Goal: Task Accomplishment & Management: Manage account settings

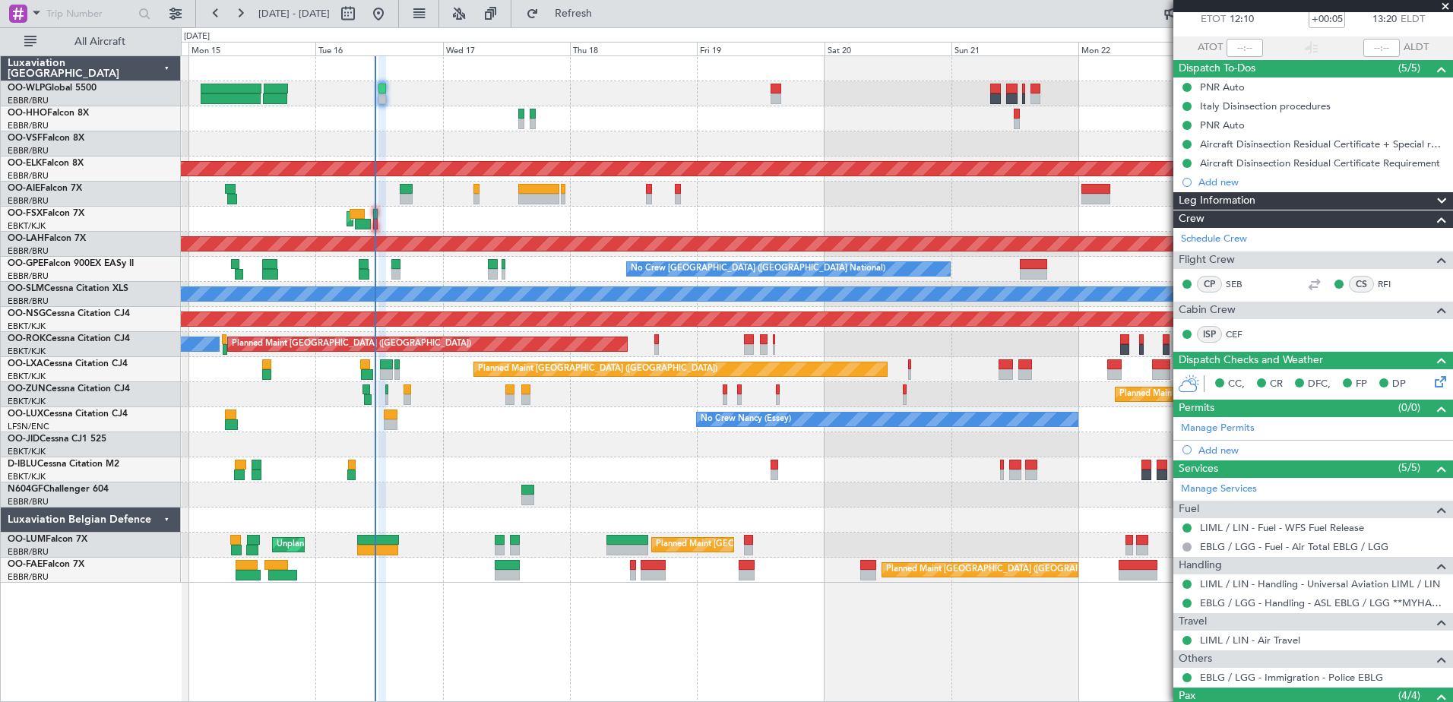
scroll to position [92, 0]
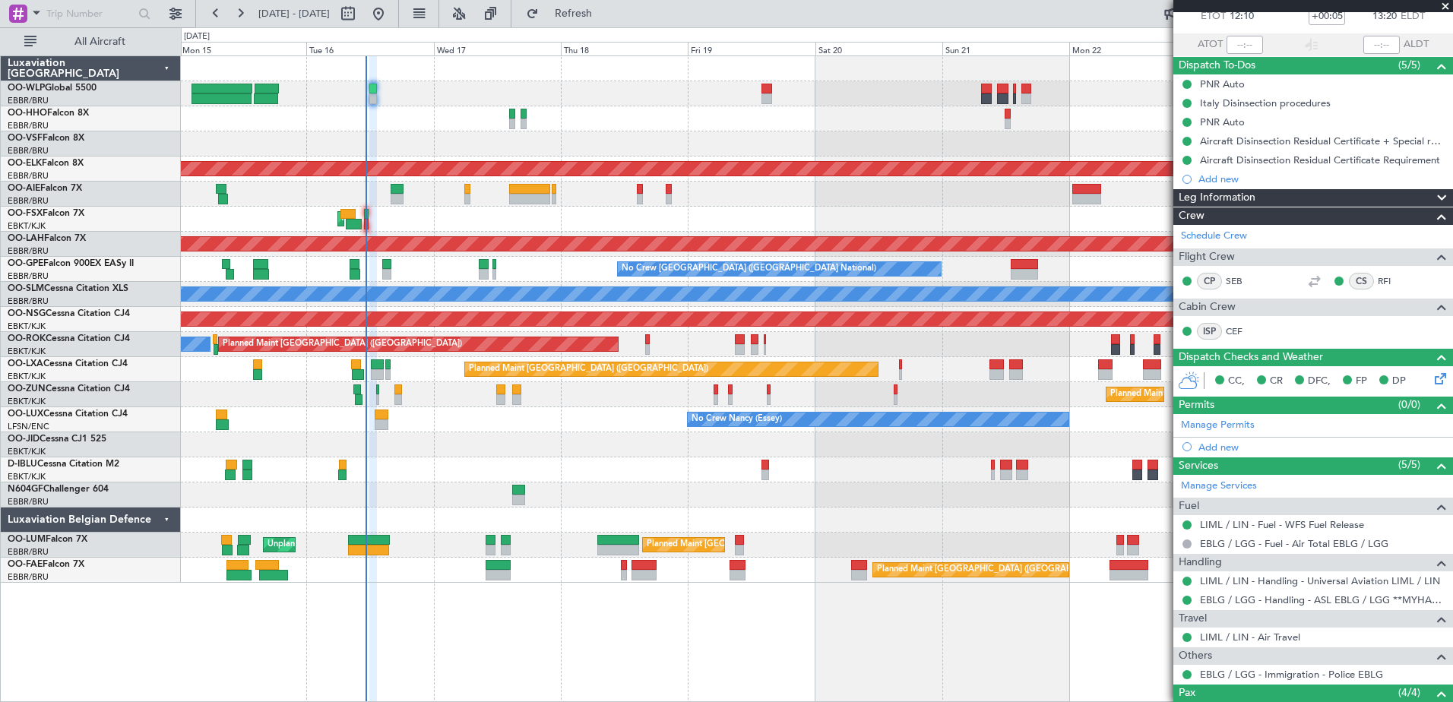
click at [414, 226] on div "AOG Maint Kortrijk-[GEOGRAPHIC_DATA]" at bounding box center [816, 219] width 1271 height 25
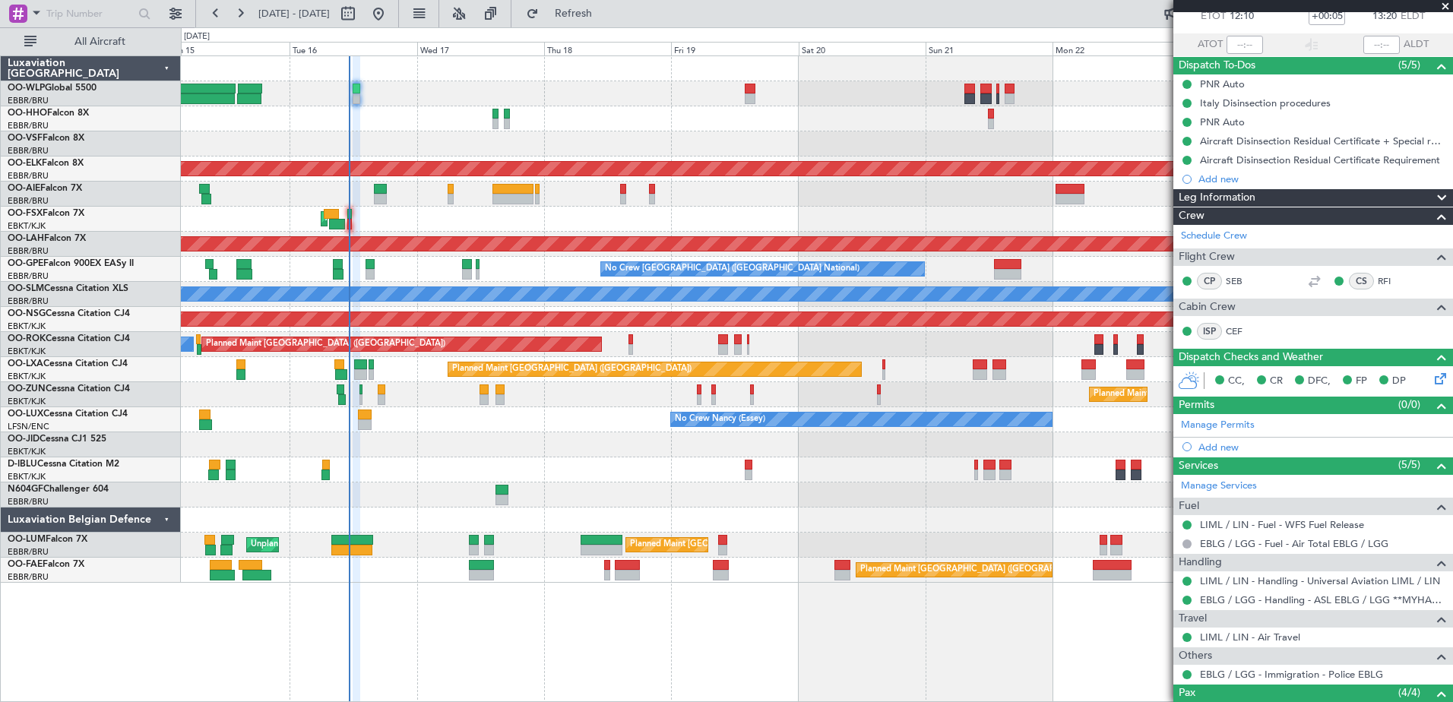
click at [426, 223] on div "AOG Maint Kortrijk-[GEOGRAPHIC_DATA]" at bounding box center [816, 219] width 1271 height 25
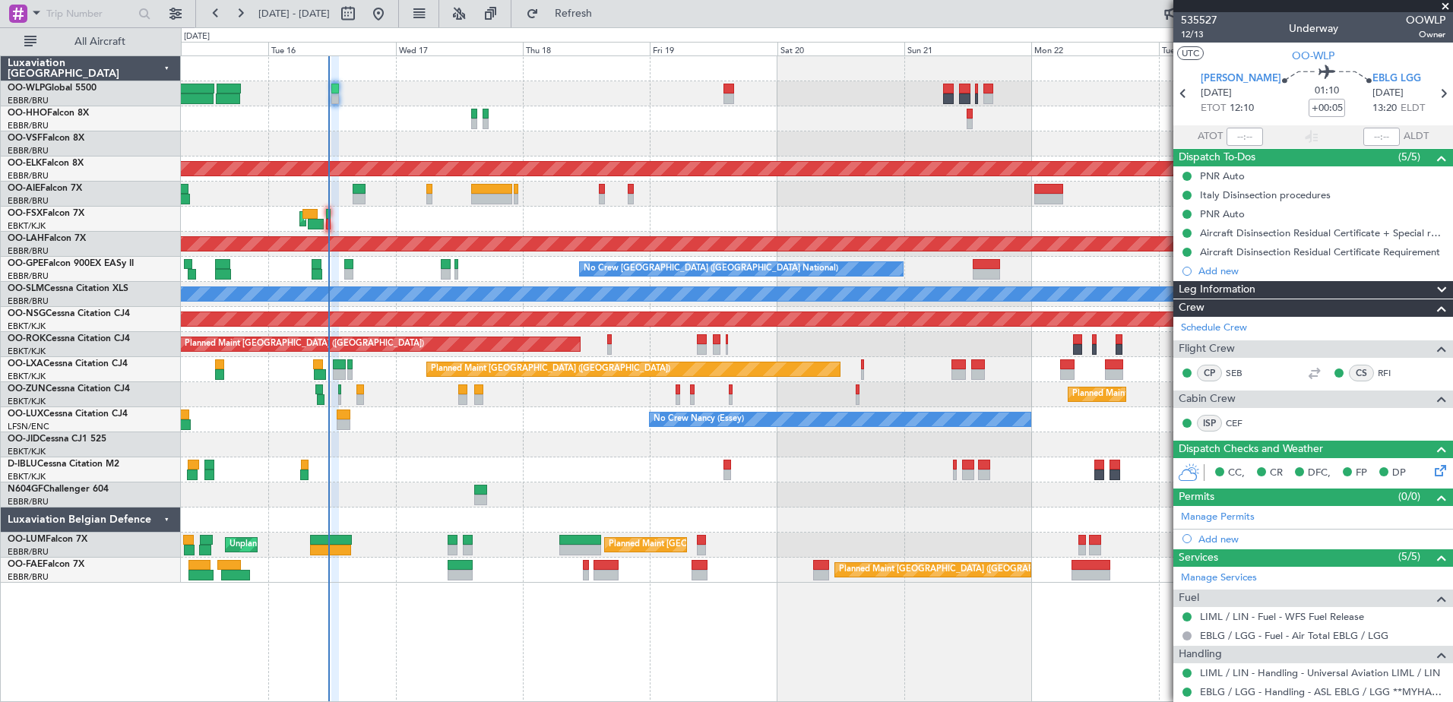
scroll to position [253, 0]
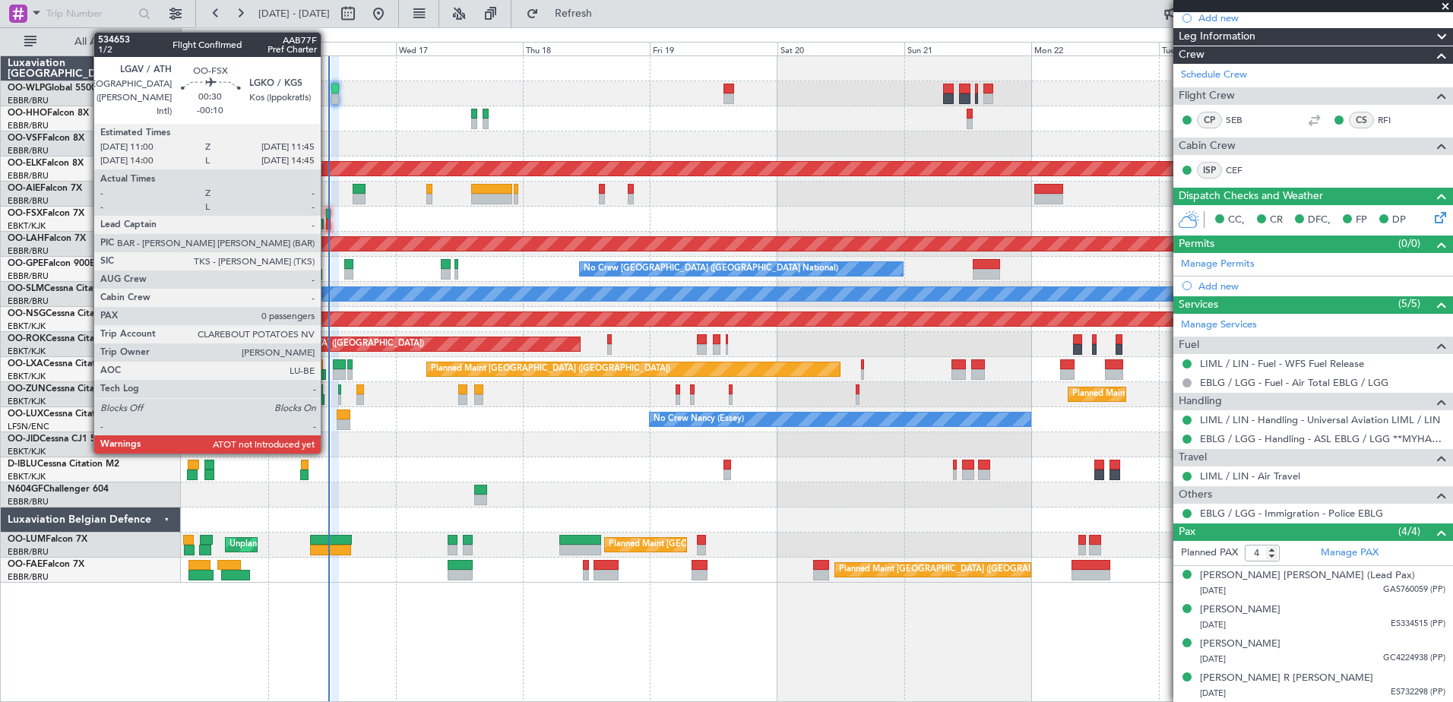
click at [328, 217] on div at bounding box center [328, 214] width 5 height 11
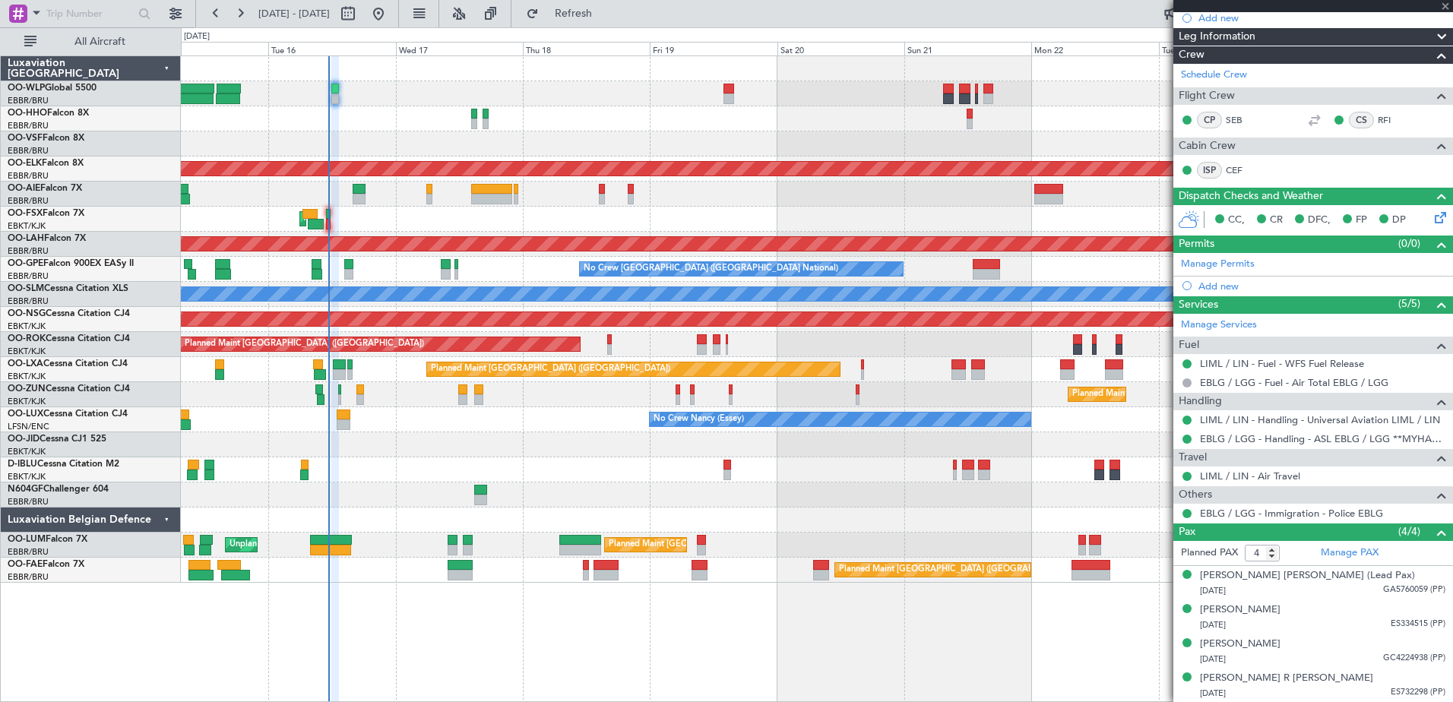
type input "-00:10"
type input "0"
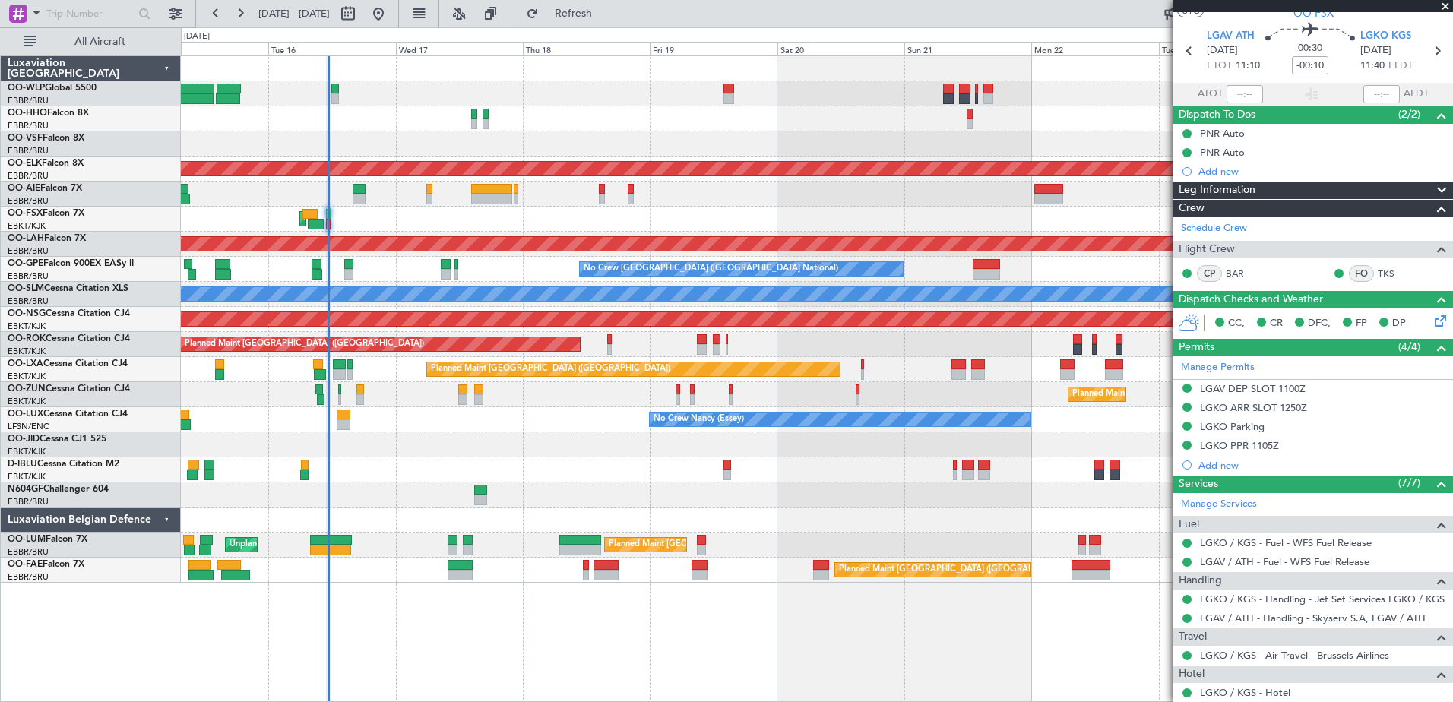
scroll to position [0, 0]
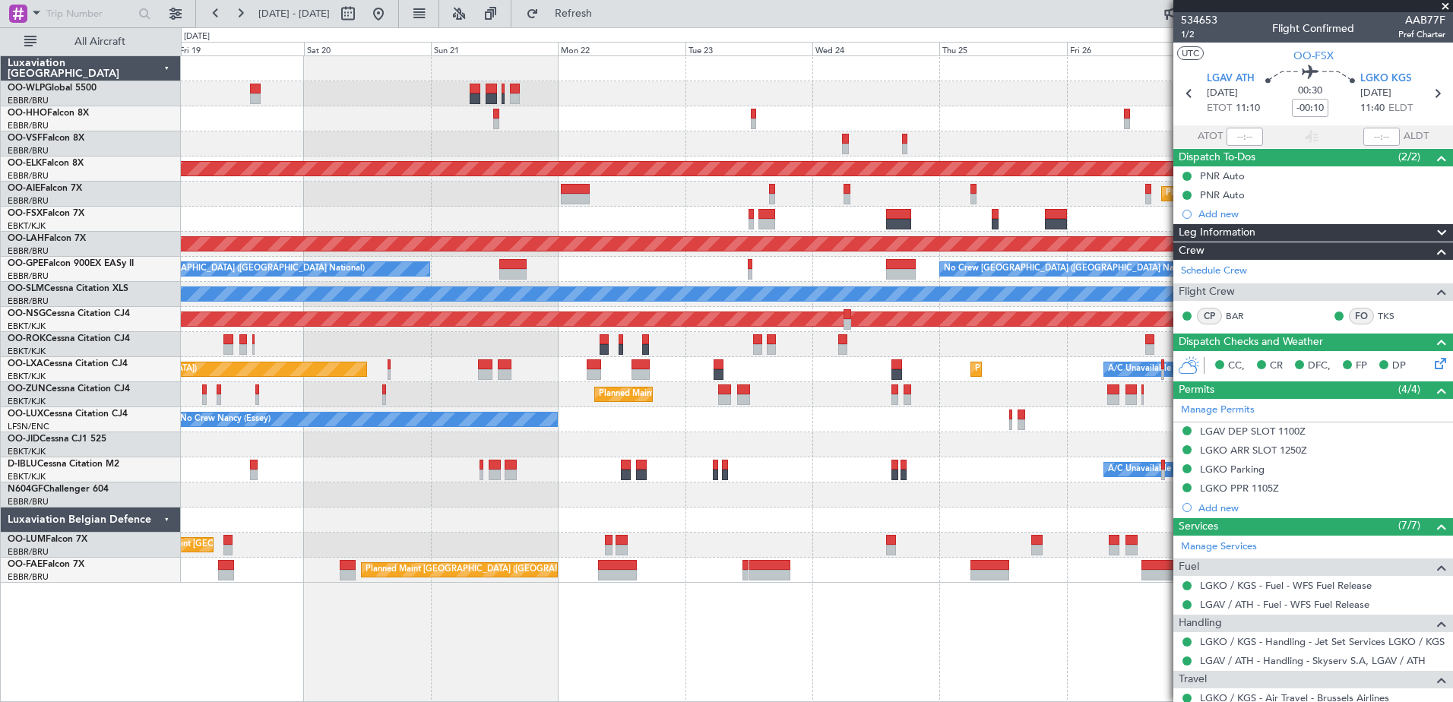
click at [363, 476] on div "A/C Unavailable [GEOGRAPHIC_DATA] ([GEOGRAPHIC_DATA] National) A/C Unavailable …" at bounding box center [816, 470] width 1271 height 25
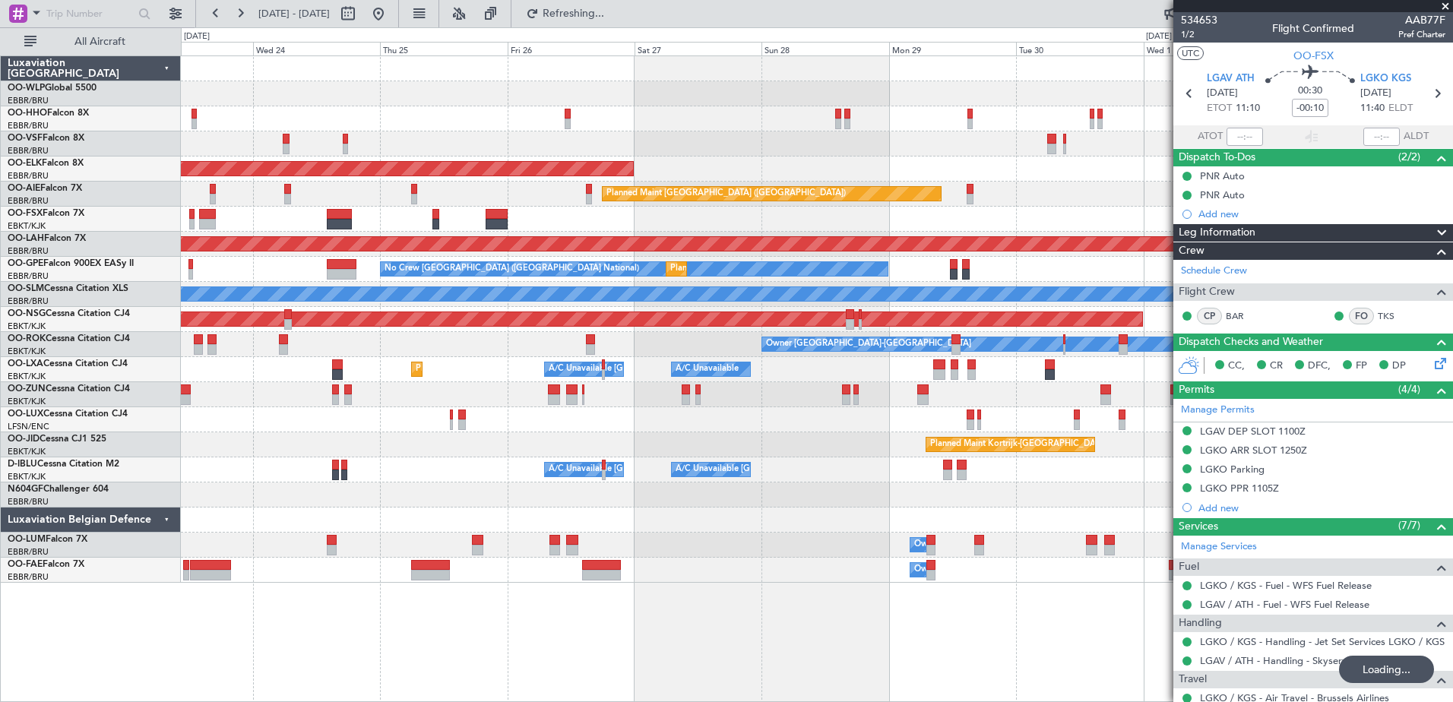
click at [418, 220] on div "Planned Maint Kortrijk-[GEOGRAPHIC_DATA] Planned Maint [GEOGRAPHIC_DATA] ([GEOG…" at bounding box center [816, 319] width 1271 height 527
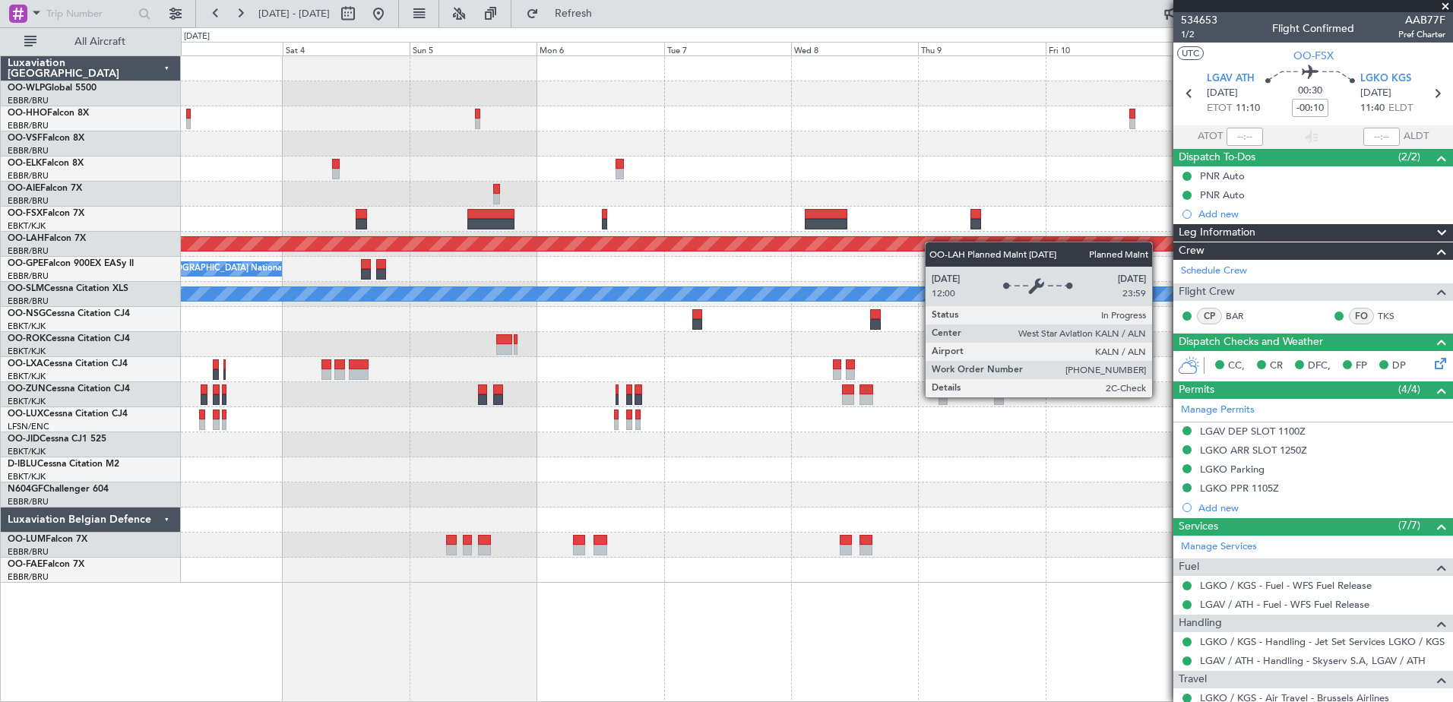
click at [657, 249] on div "Planned Maint [PERSON_NAME]-[GEOGRAPHIC_DATA][PERSON_NAME] ([GEOGRAPHIC_DATA][P…" at bounding box center [816, 319] width 1271 height 527
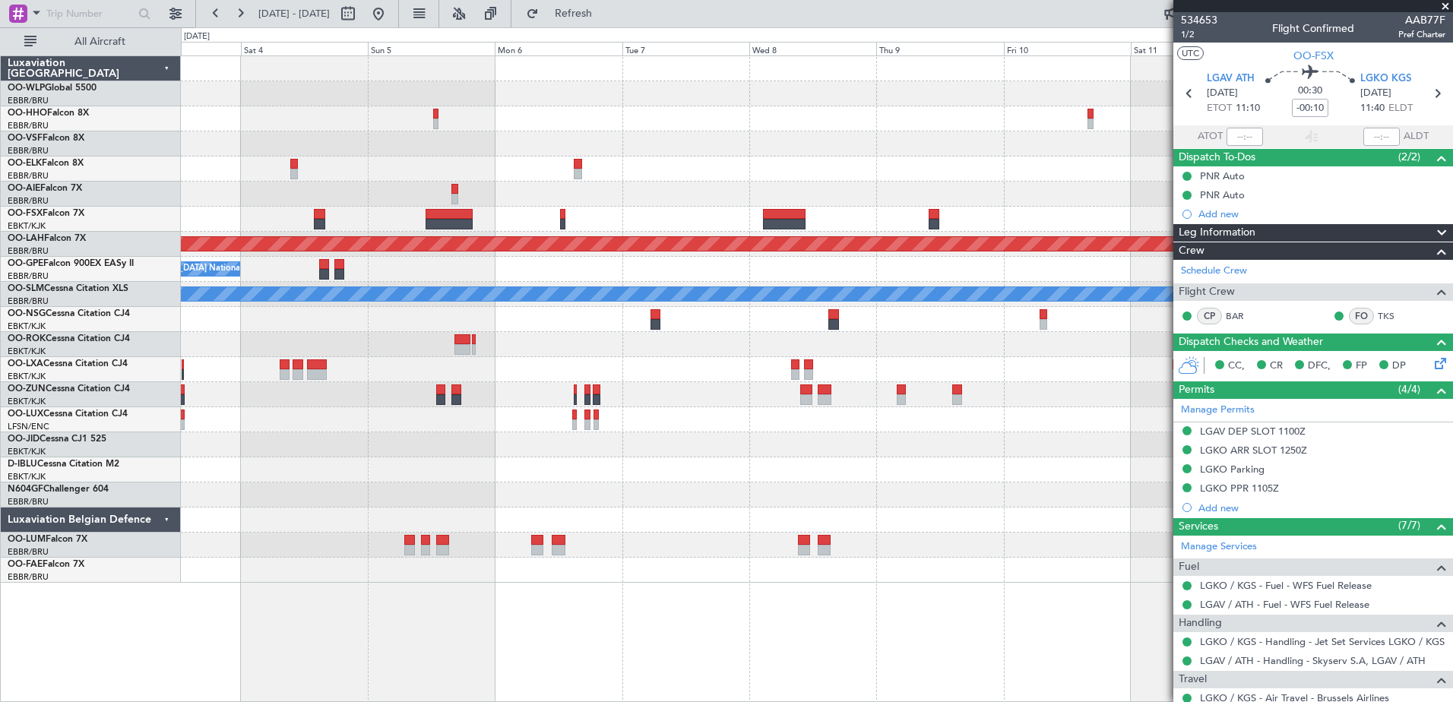
click at [1001, 194] on div at bounding box center [816, 194] width 1271 height 25
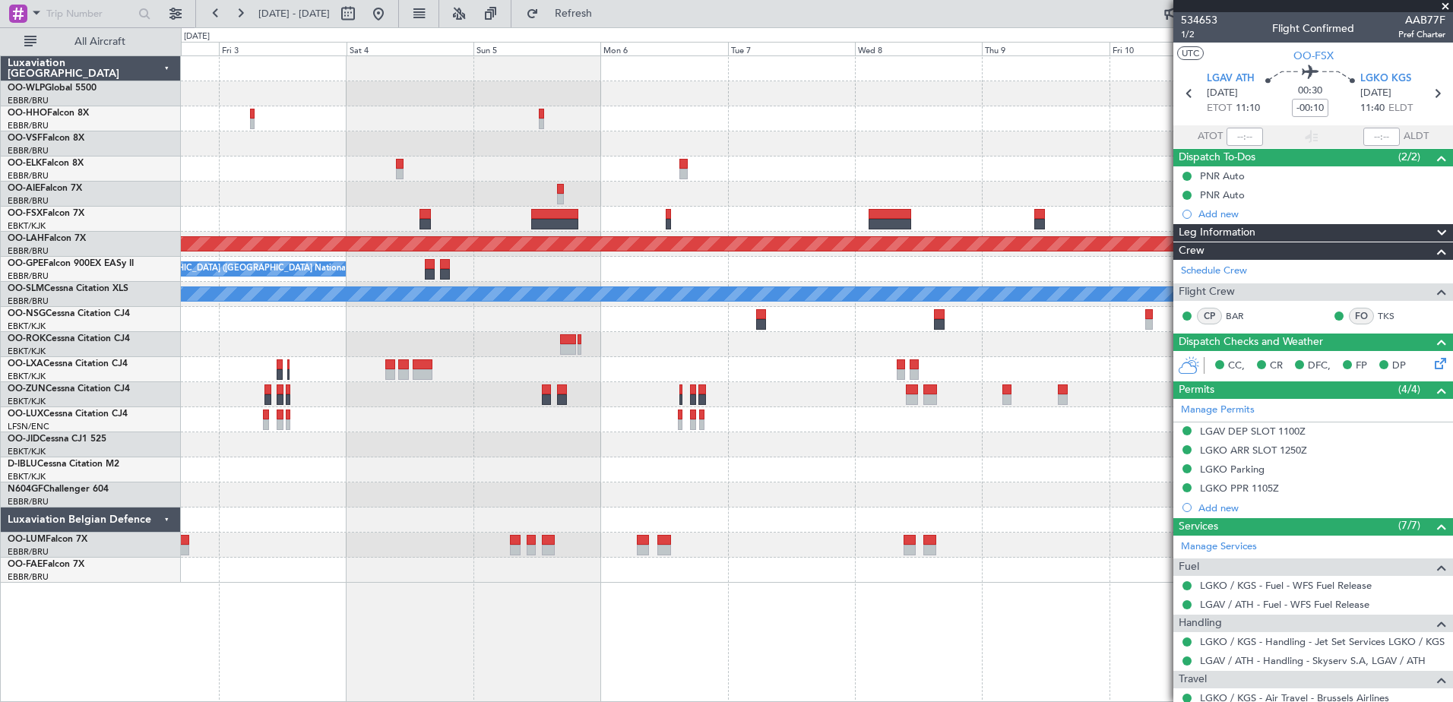
click at [1034, 485] on div "Planned Maint [PERSON_NAME]-[GEOGRAPHIC_DATA][PERSON_NAME] ([GEOGRAPHIC_DATA][P…" at bounding box center [816, 319] width 1271 height 527
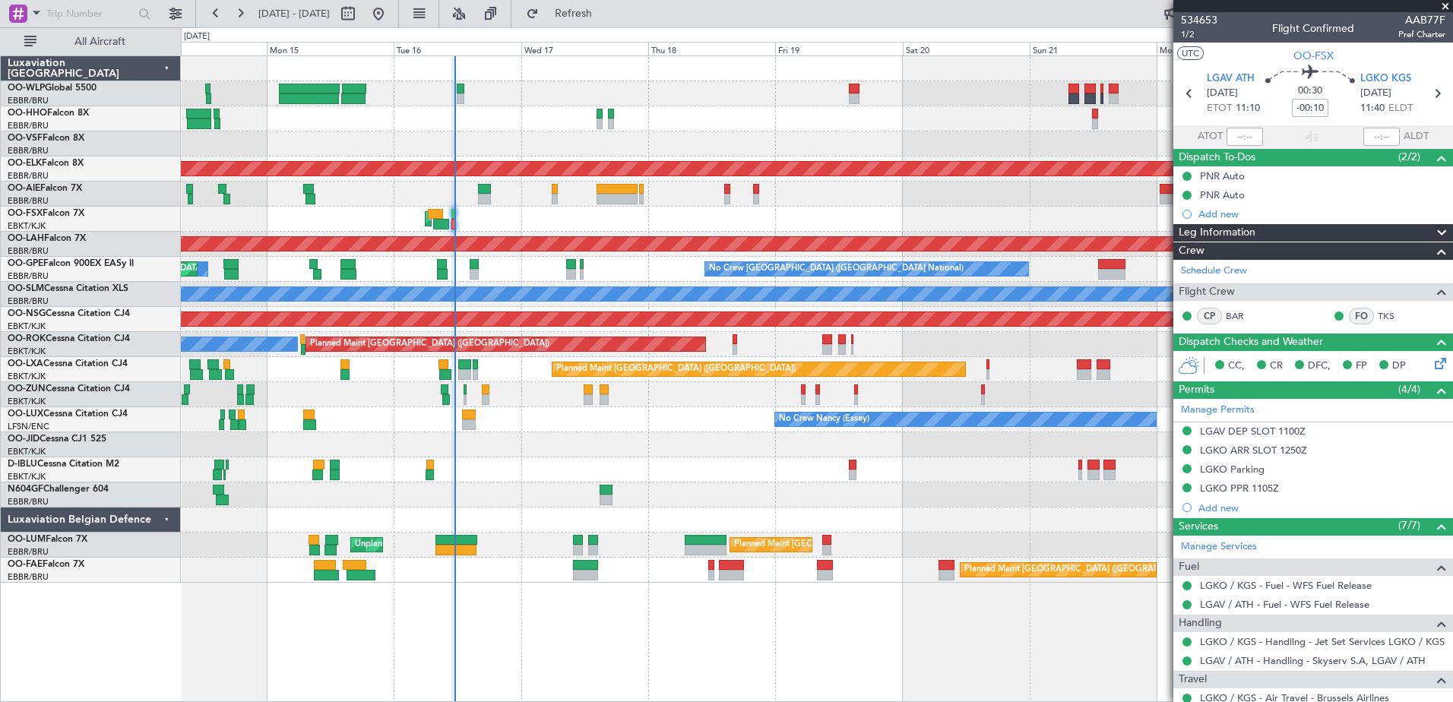
click at [1236, 442] on fb-app "[DATE] - [DATE] Refresh Quick Links All Aircraft Planned Maint Geneva ([GEOGRAP…" at bounding box center [726, 356] width 1453 height 691
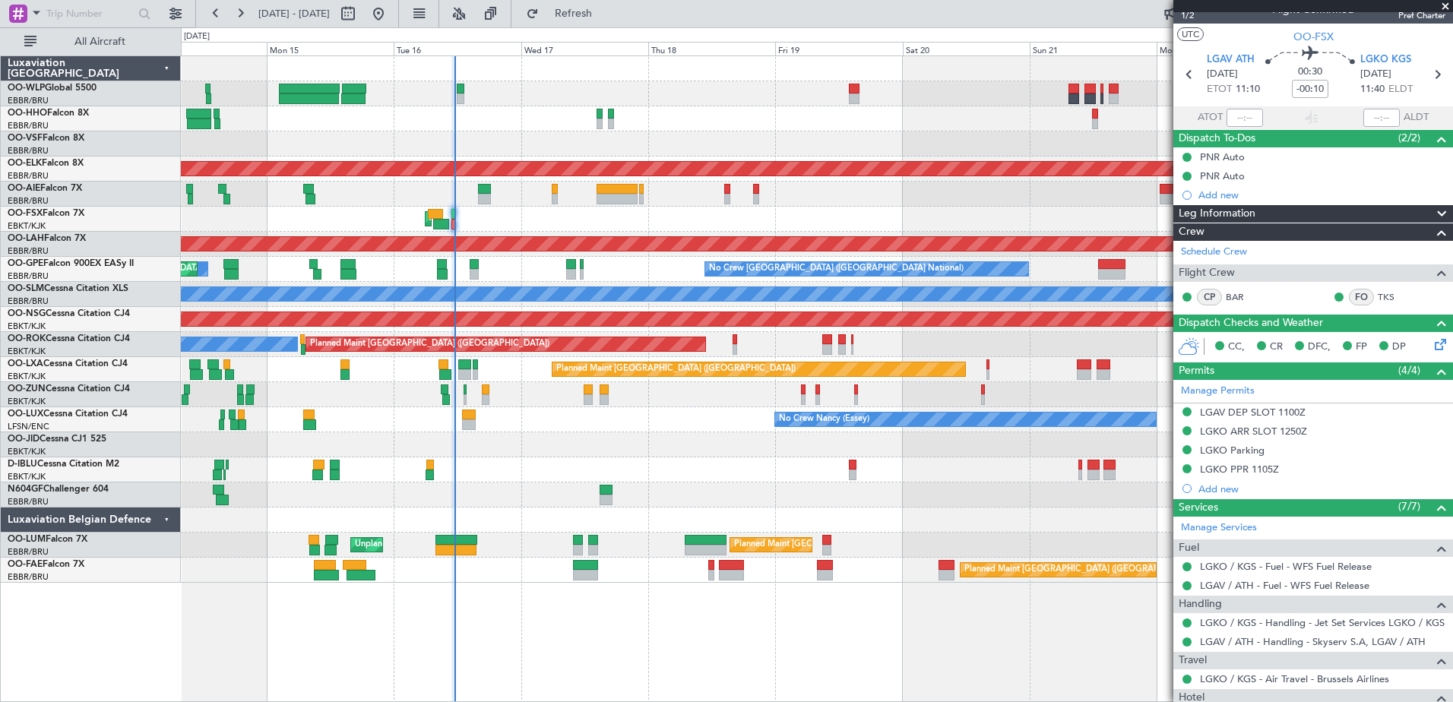
scroll to position [17, 0]
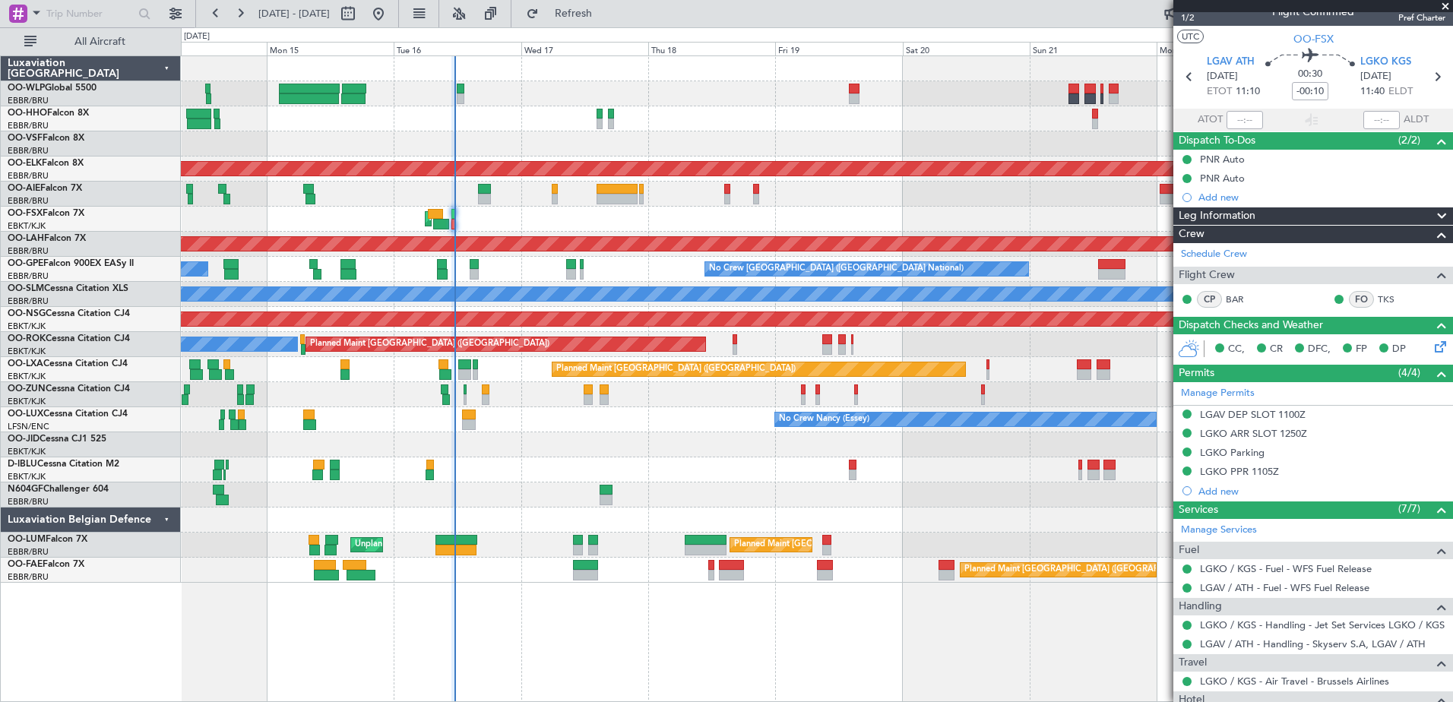
click at [218, 604] on div "Planned Maint Geneva (Cointrin) Planned Maint [GEOGRAPHIC_DATA]-[GEOGRAPHIC_DAT…" at bounding box center [817, 378] width 1272 height 647
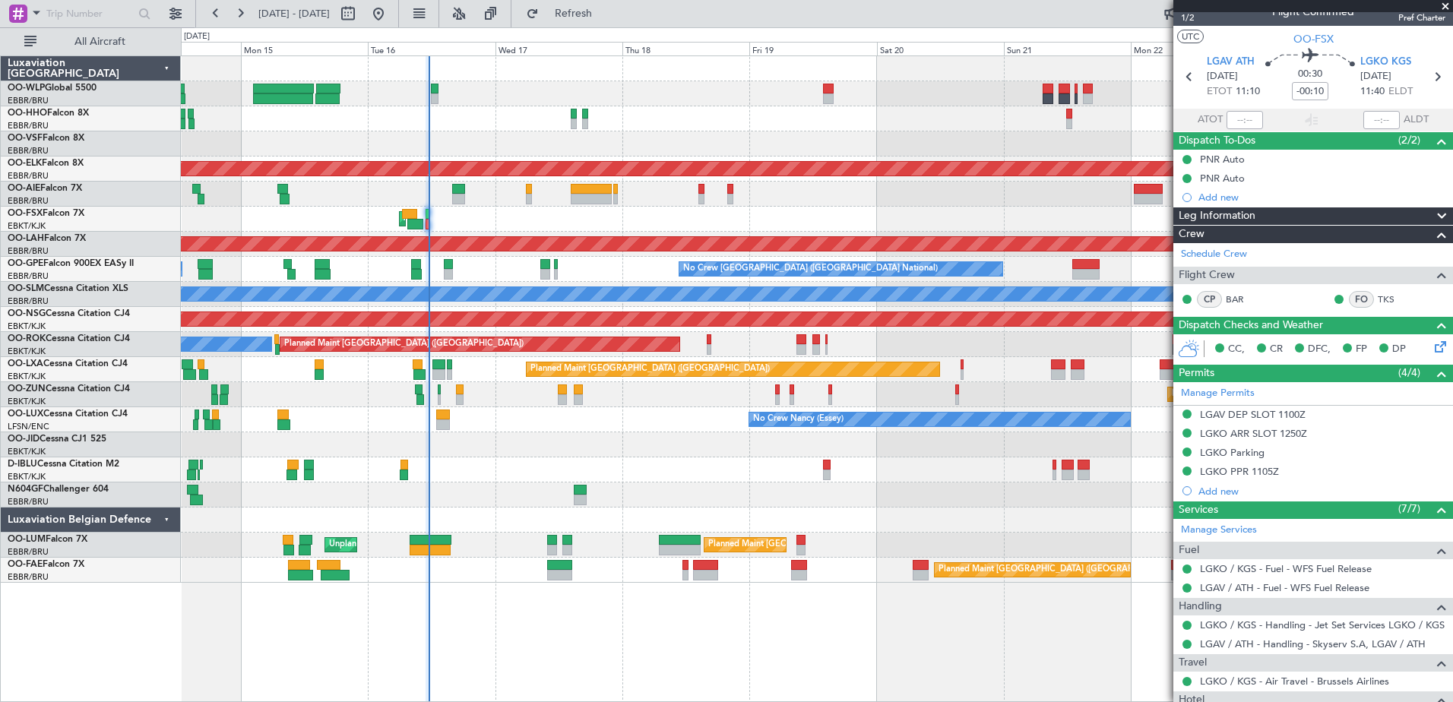
click at [717, 217] on div "AOG Maint Kortrijk-[GEOGRAPHIC_DATA]" at bounding box center [816, 219] width 1271 height 25
click at [1269, 468] on div "LGKO PPR 1105Z" at bounding box center [1239, 471] width 79 height 13
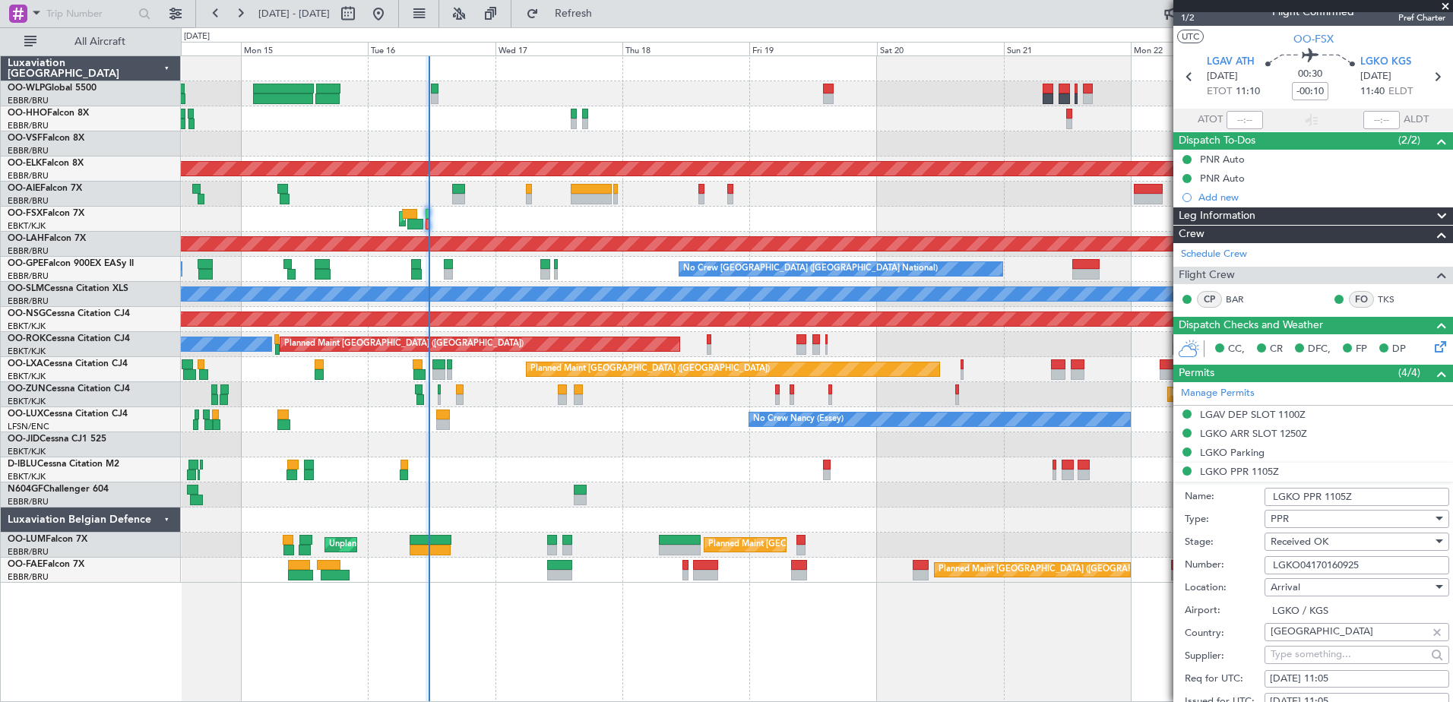
click at [1378, 569] on input "LGKO04170160925" at bounding box center [1357, 565] width 185 height 18
drag, startPoint x: 1378, startPoint y: 569, endPoint x: 1256, endPoint y: 571, distance: 121.6
click at [1256, 571] on div "Number: LGKO04170160925" at bounding box center [1317, 565] width 264 height 23
paste input "4"
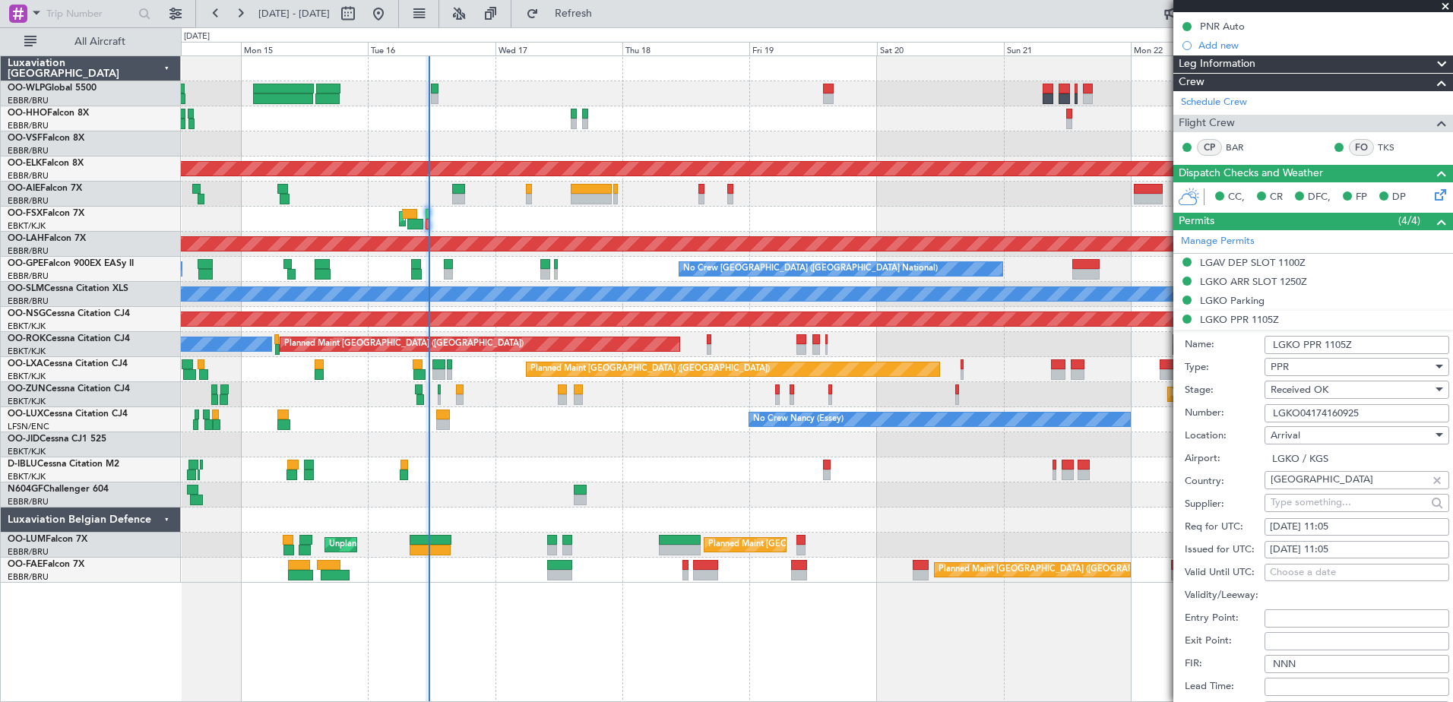
scroll to position [397, 0]
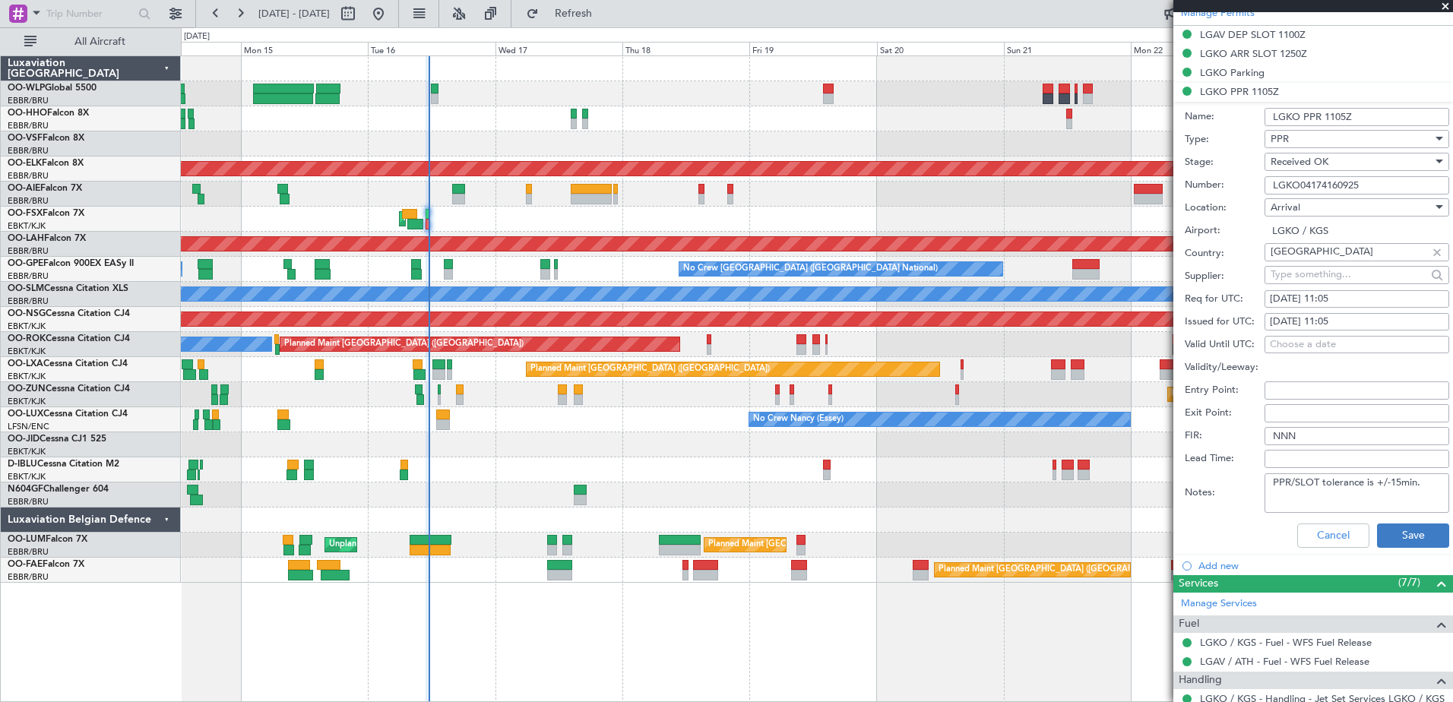
type input "LGKO04174160925"
click at [1418, 524] on button "Save" at bounding box center [1413, 536] width 72 height 24
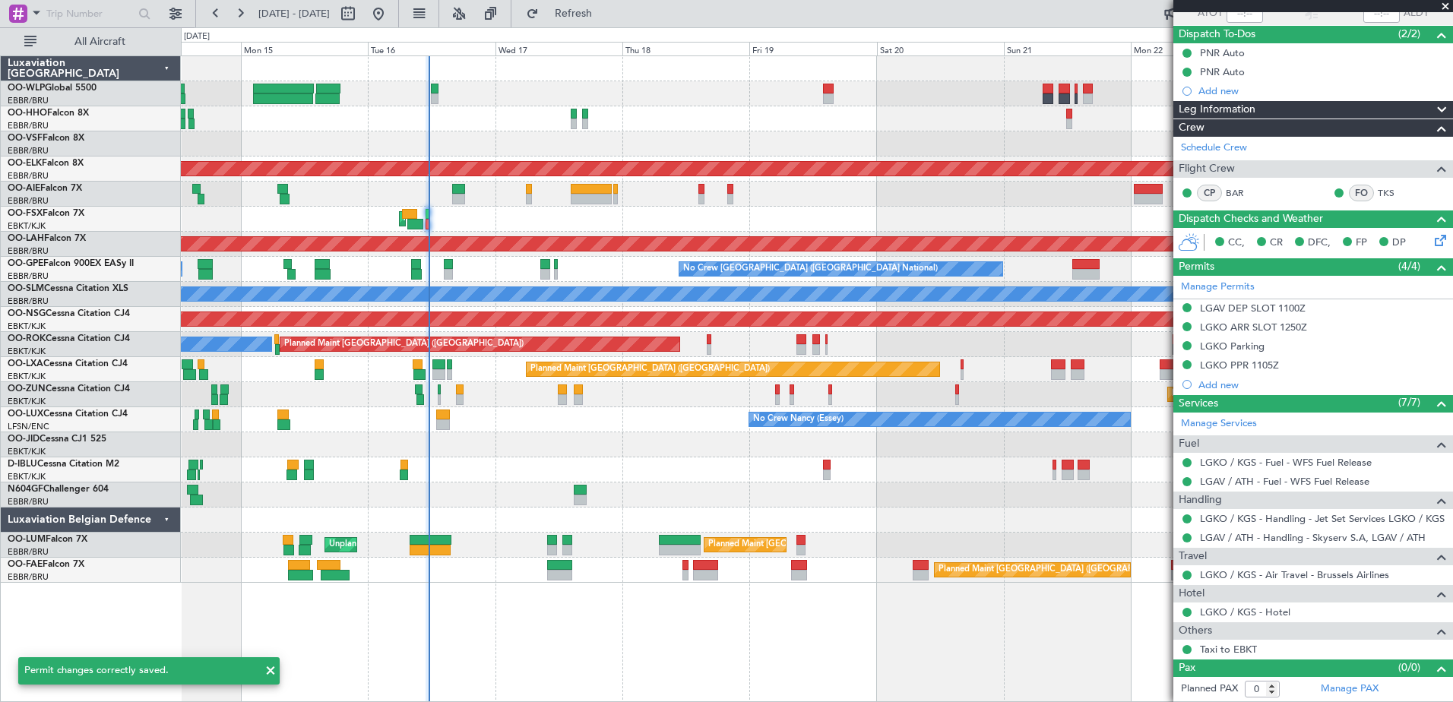
scroll to position [122, 0]
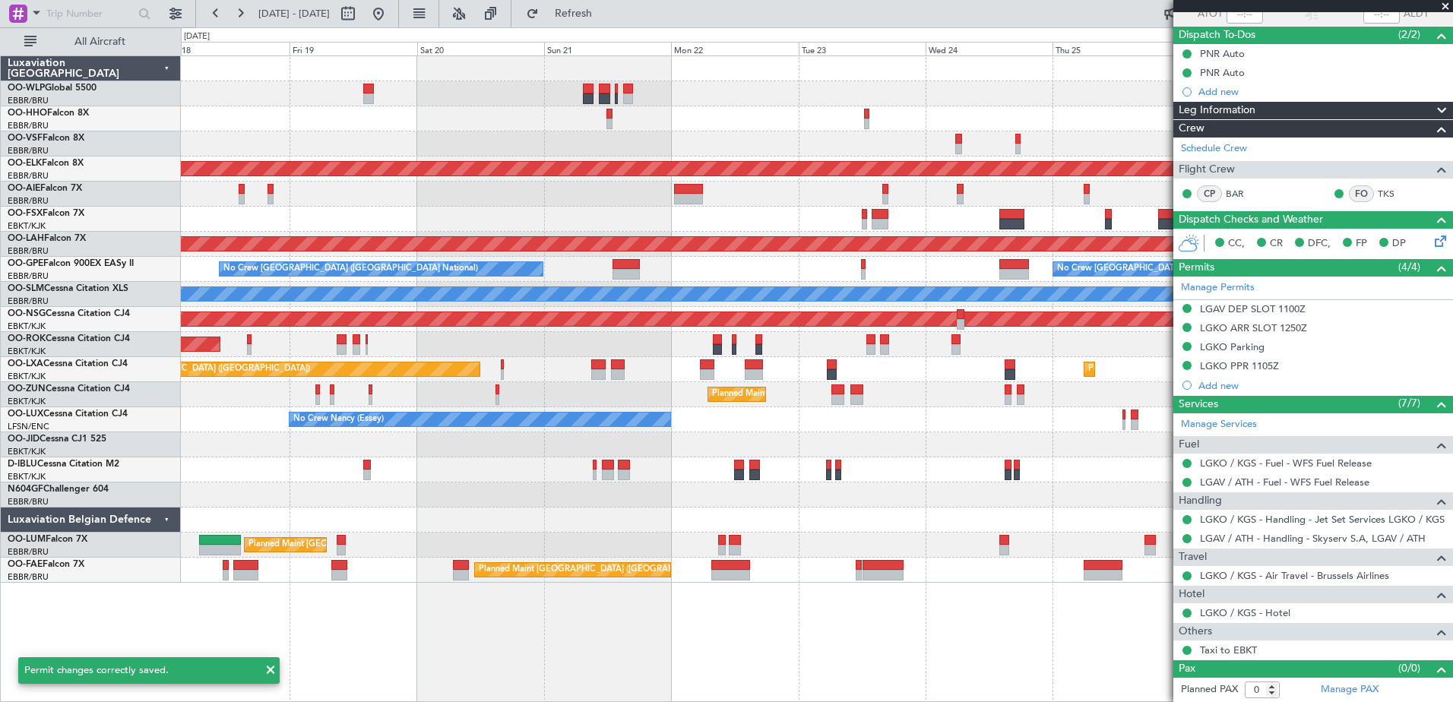
click at [509, 214] on div "Planned Maint Kortrijk-[GEOGRAPHIC_DATA] Planned Maint [GEOGRAPHIC_DATA] ([GEOG…" at bounding box center [816, 319] width 1271 height 527
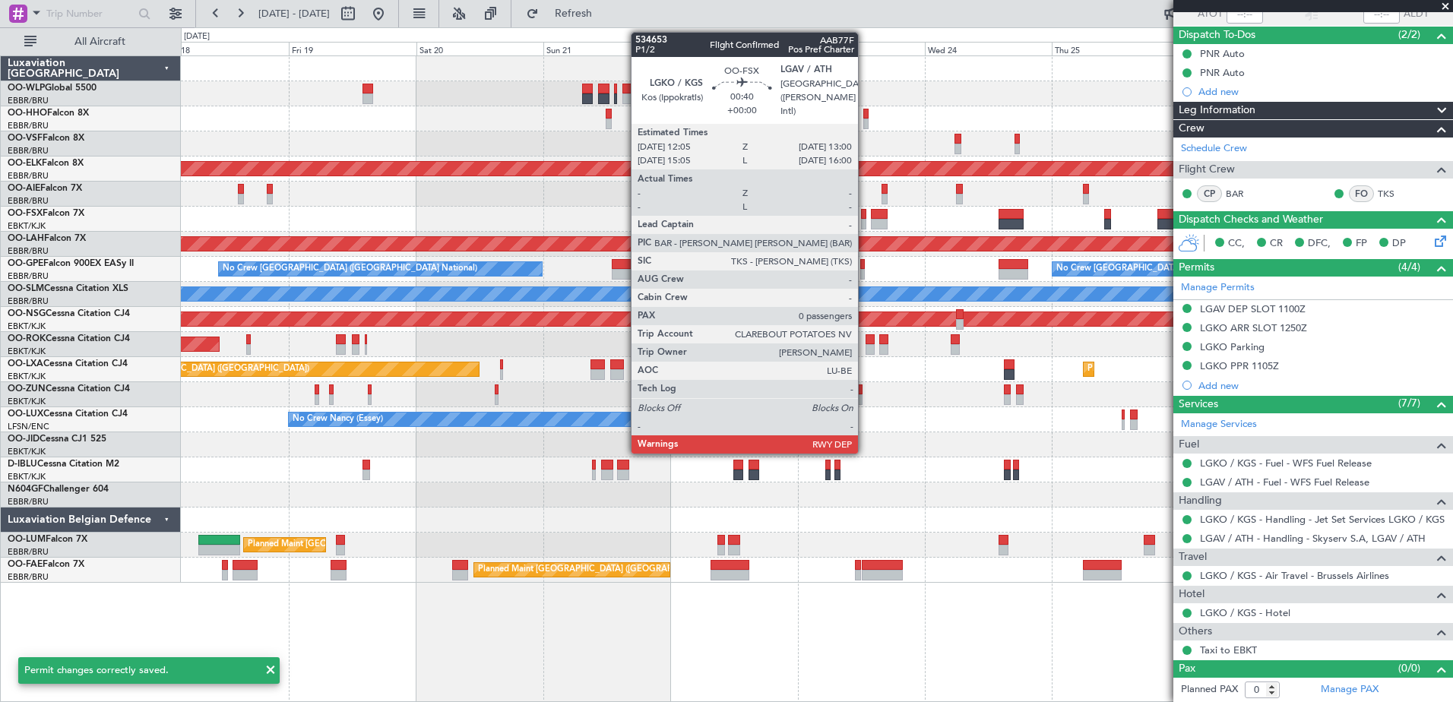
click at [865, 221] on div at bounding box center [863, 224] width 5 height 11
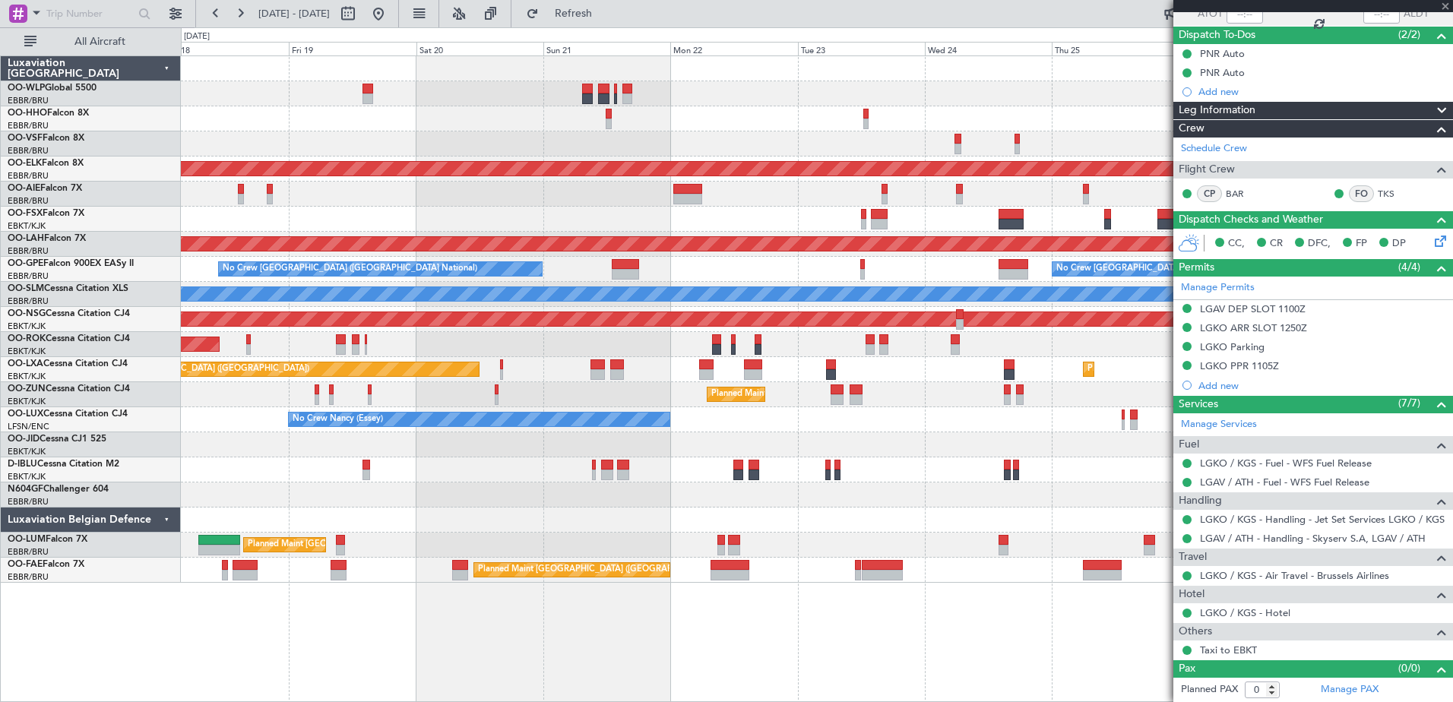
scroll to position [0, 0]
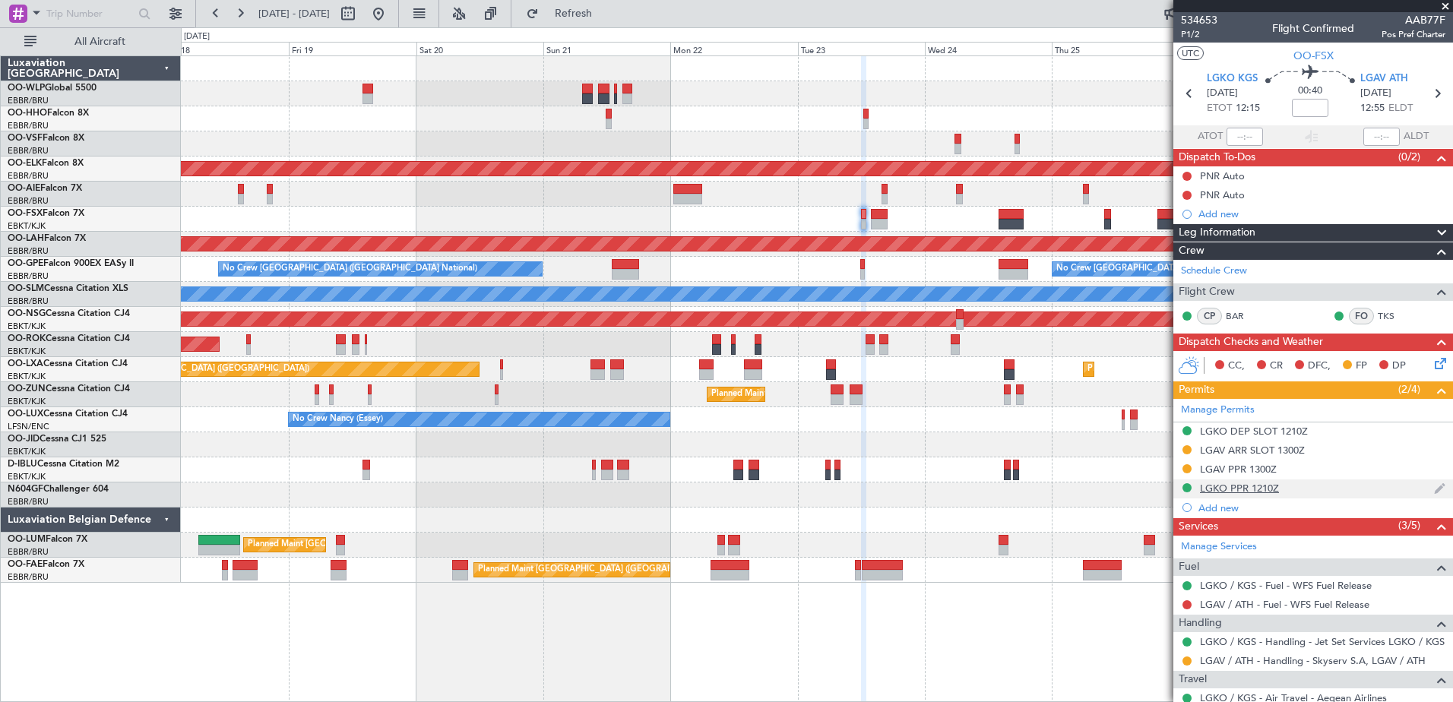
click at [1212, 489] on div "LGKO PPR 1210Z" at bounding box center [1239, 488] width 79 height 13
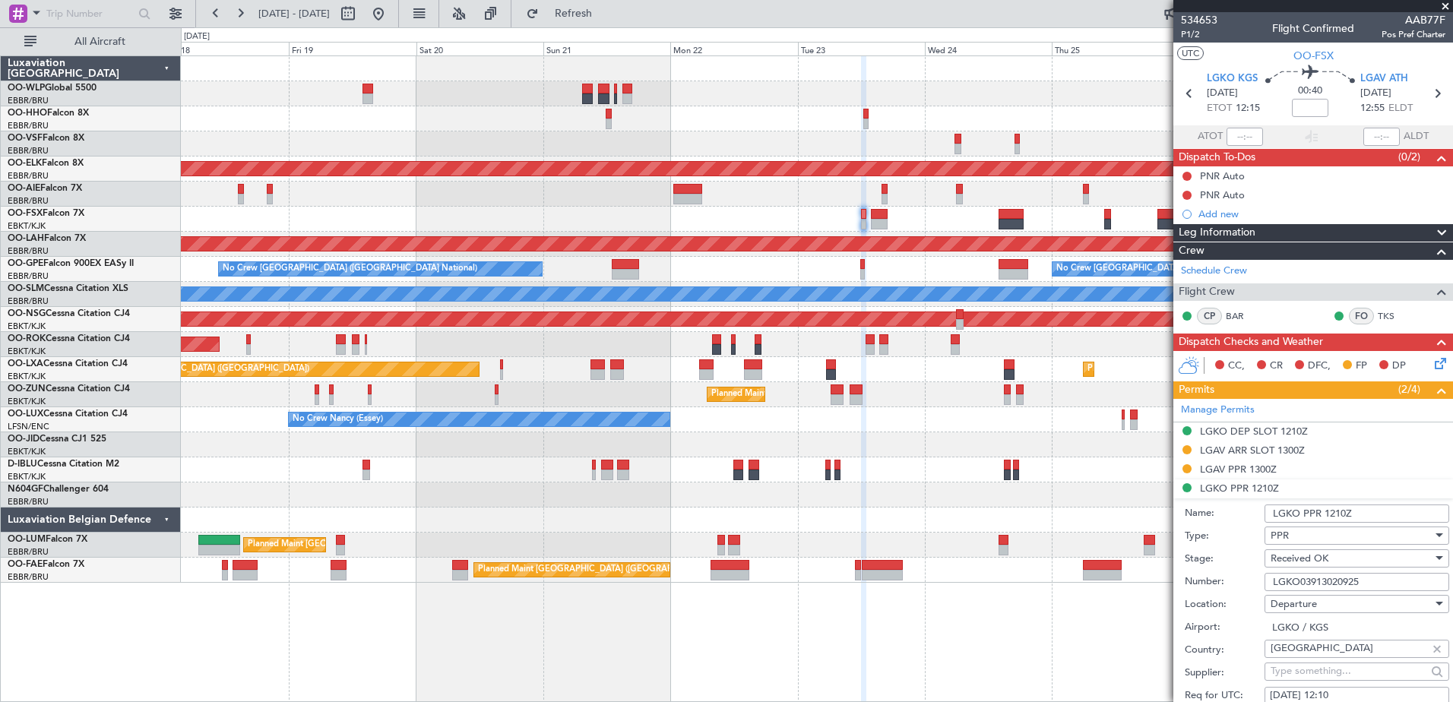
click at [1376, 578] on input "LGKO03913020925" at bounding box center [1357, 582] width 185 height 18
drag, startPoint x: 1376, startPoint y: 578, endPoint x: 1267, endPoint y: 587, distance: 109.8
click at [1267, 587] on input "LGKO03913020925" at bounding box center [1357, 582] width 185 height 18
paste input "417416"
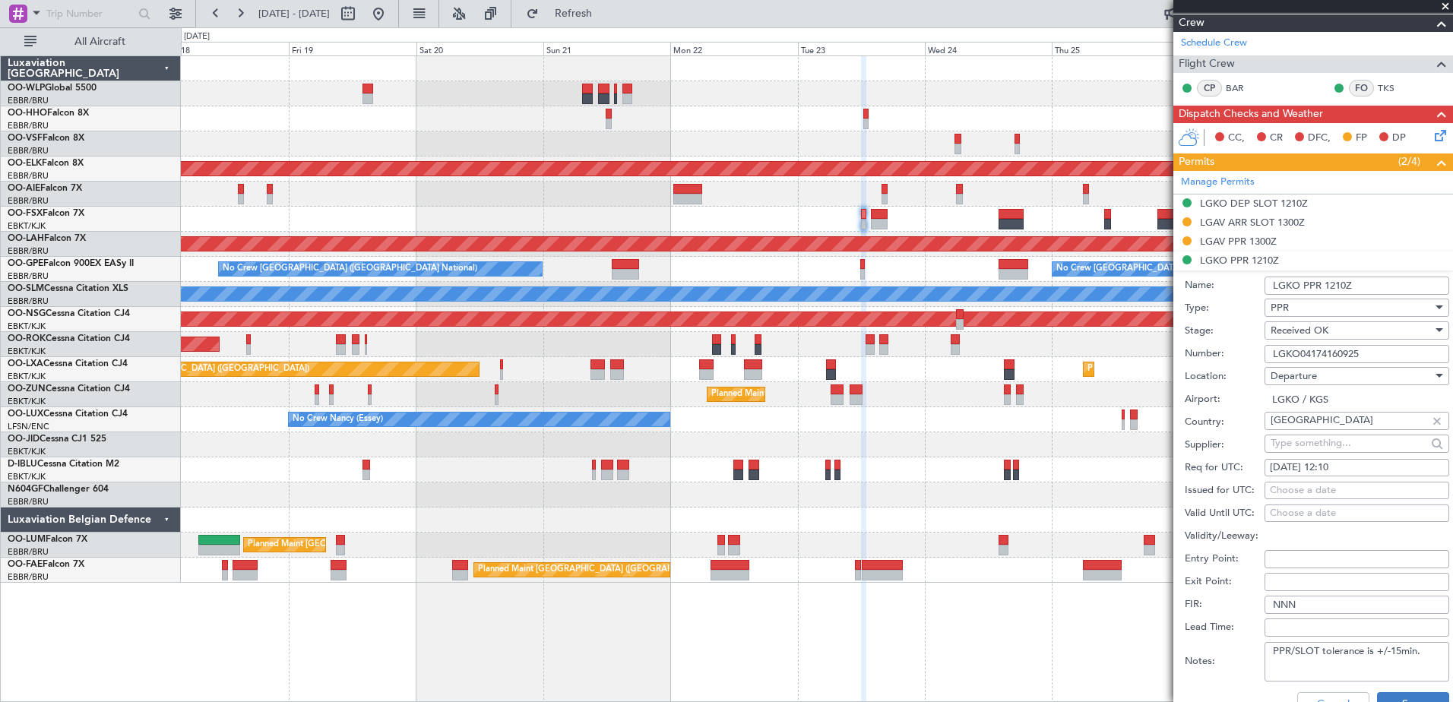
type input "LGKO04174160925"
click at [1419, 696] on button "Save" at bounding box center [1413, 704] width 72 height 24
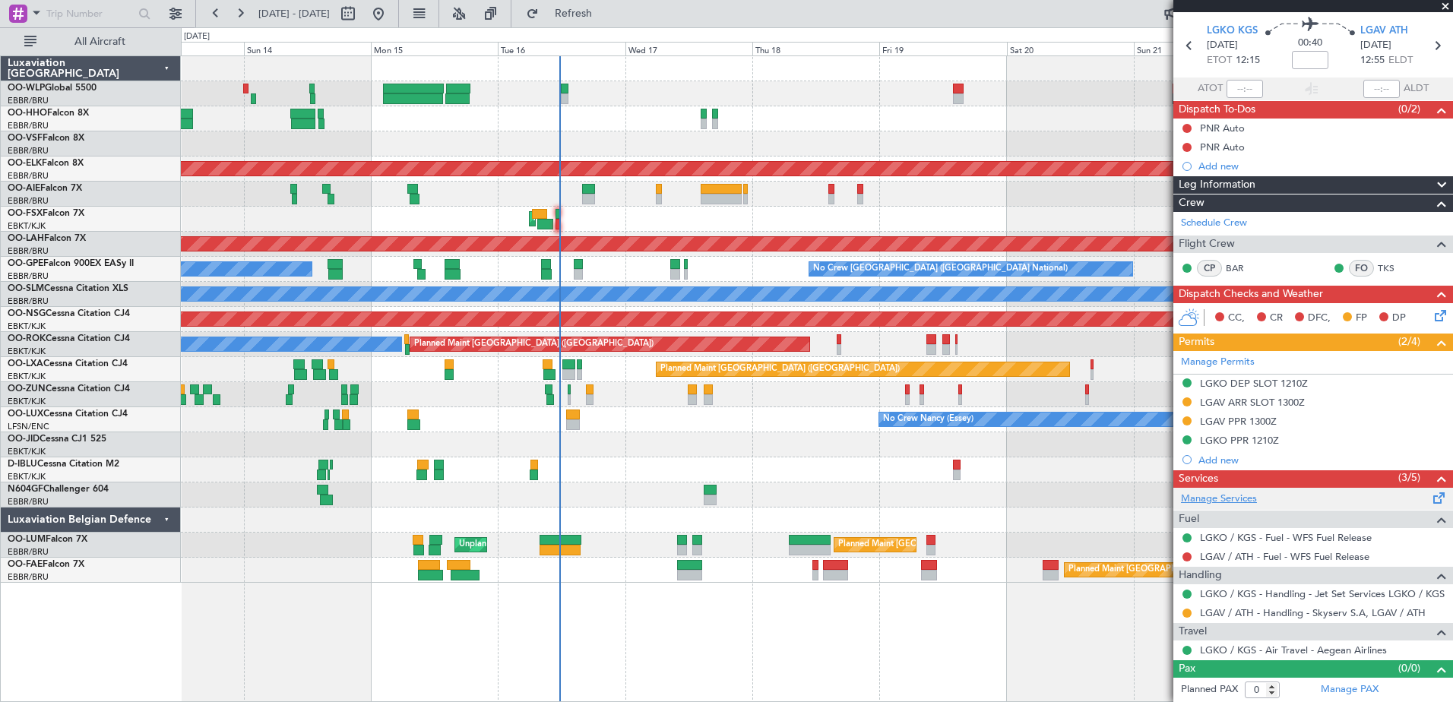
scroll to position [0, 0]
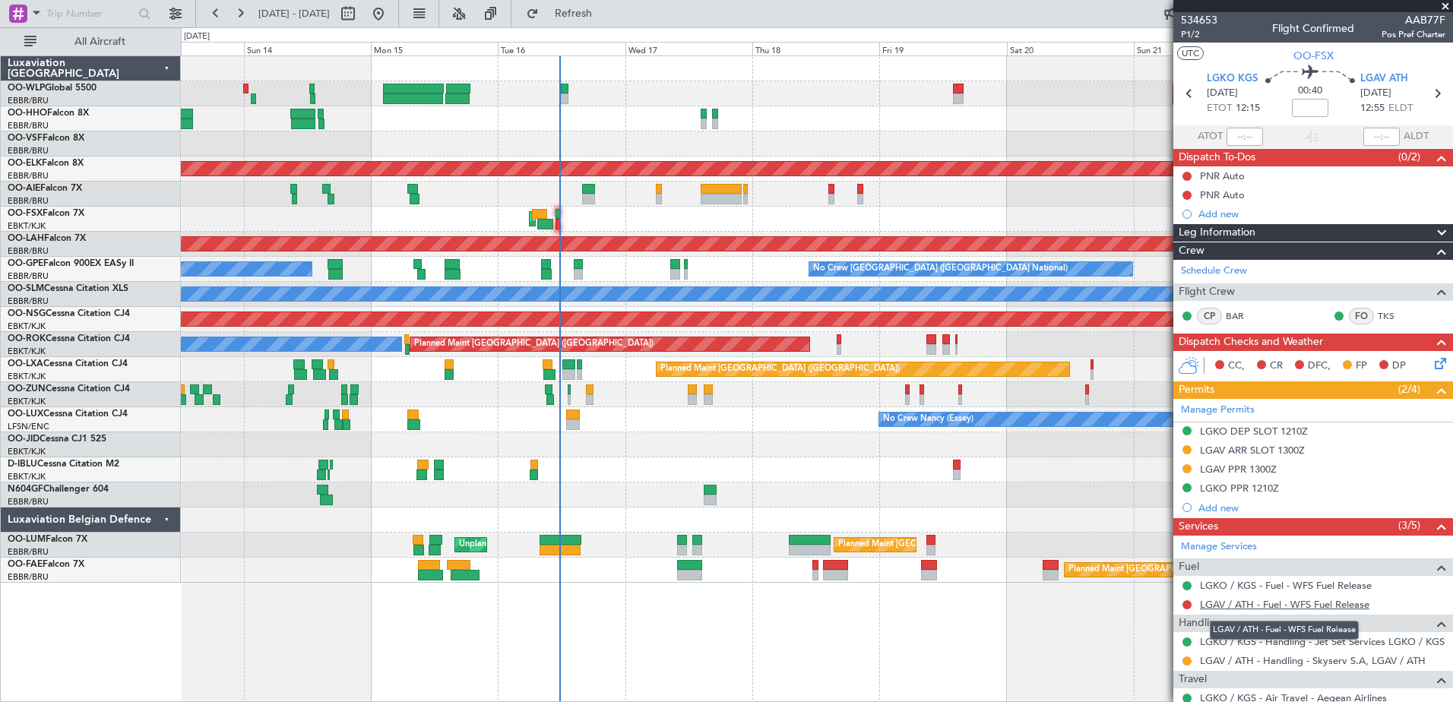
click at [1330, 608] on link "LGAV / ATH - Fuel - WFS Fuel Release" at bounding box center [1284, 604] width 169 height 13
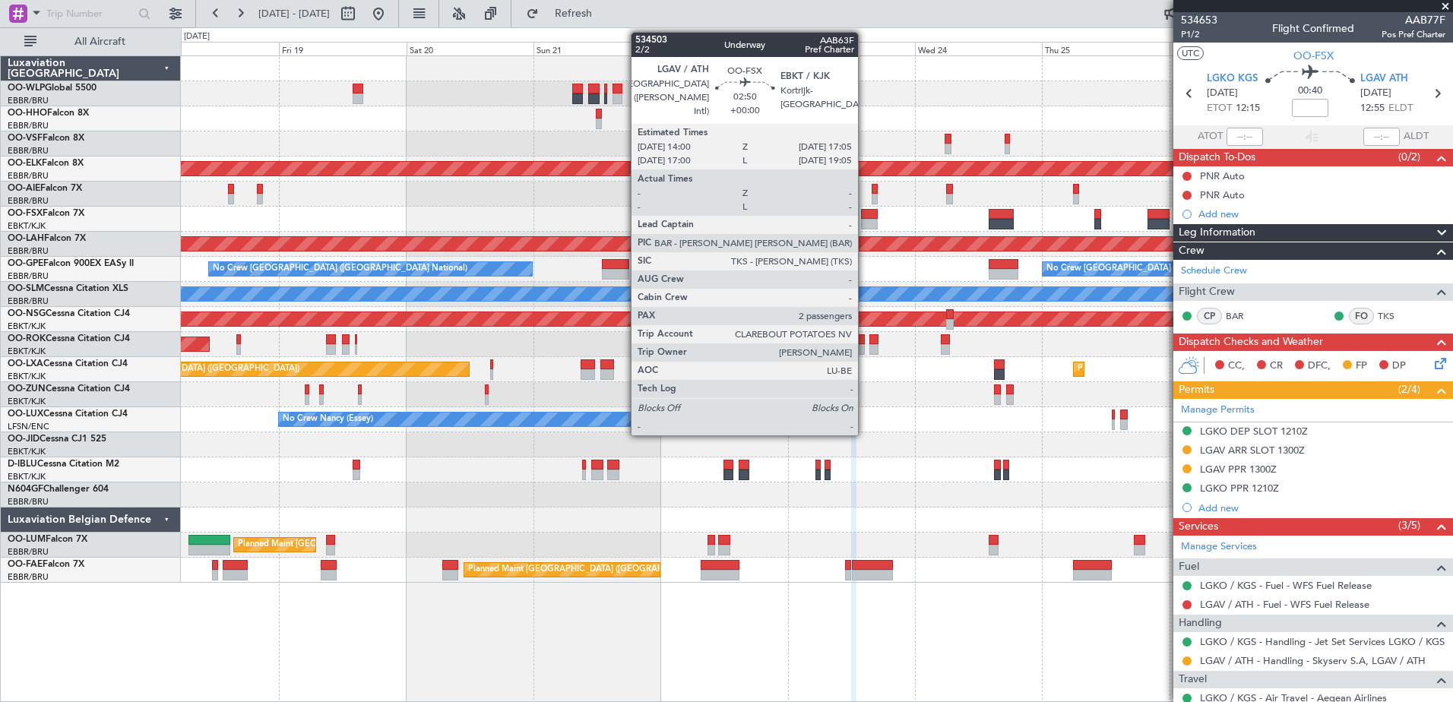
click at [865, 221] on div at bounding box center [869, 224] width 17 height 11
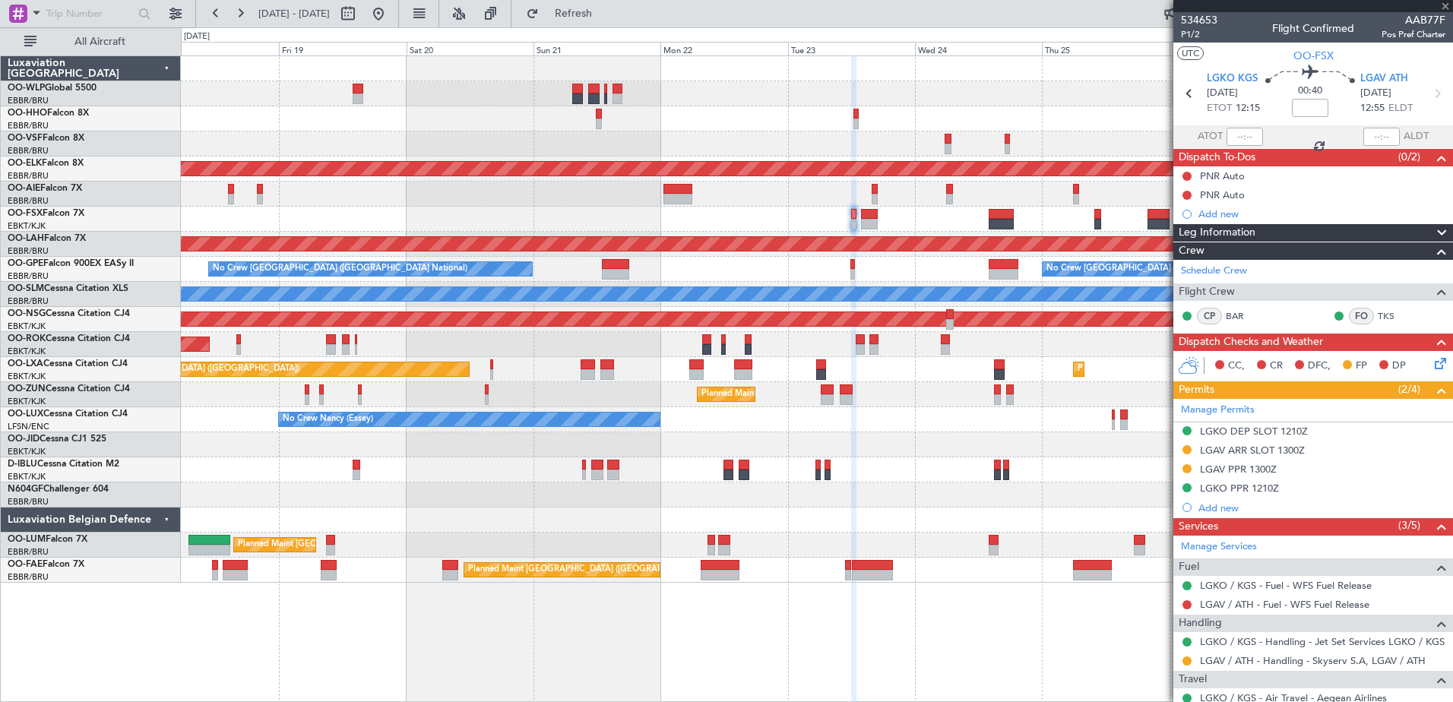
type input "2"
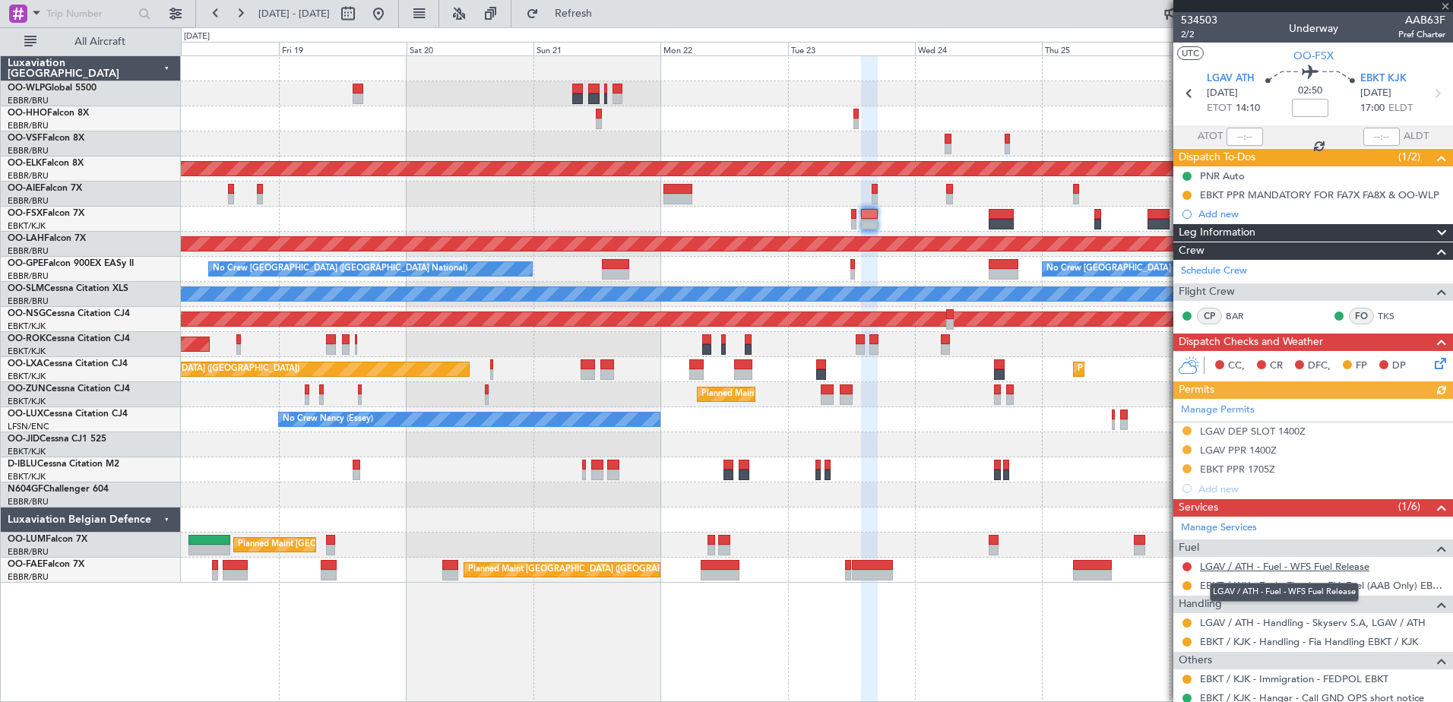
click at [1211, 561] on link "LGAV / ATH - Fuel - WFS Fuel Release" at bounding box center [1284, 566] width 169 height 13
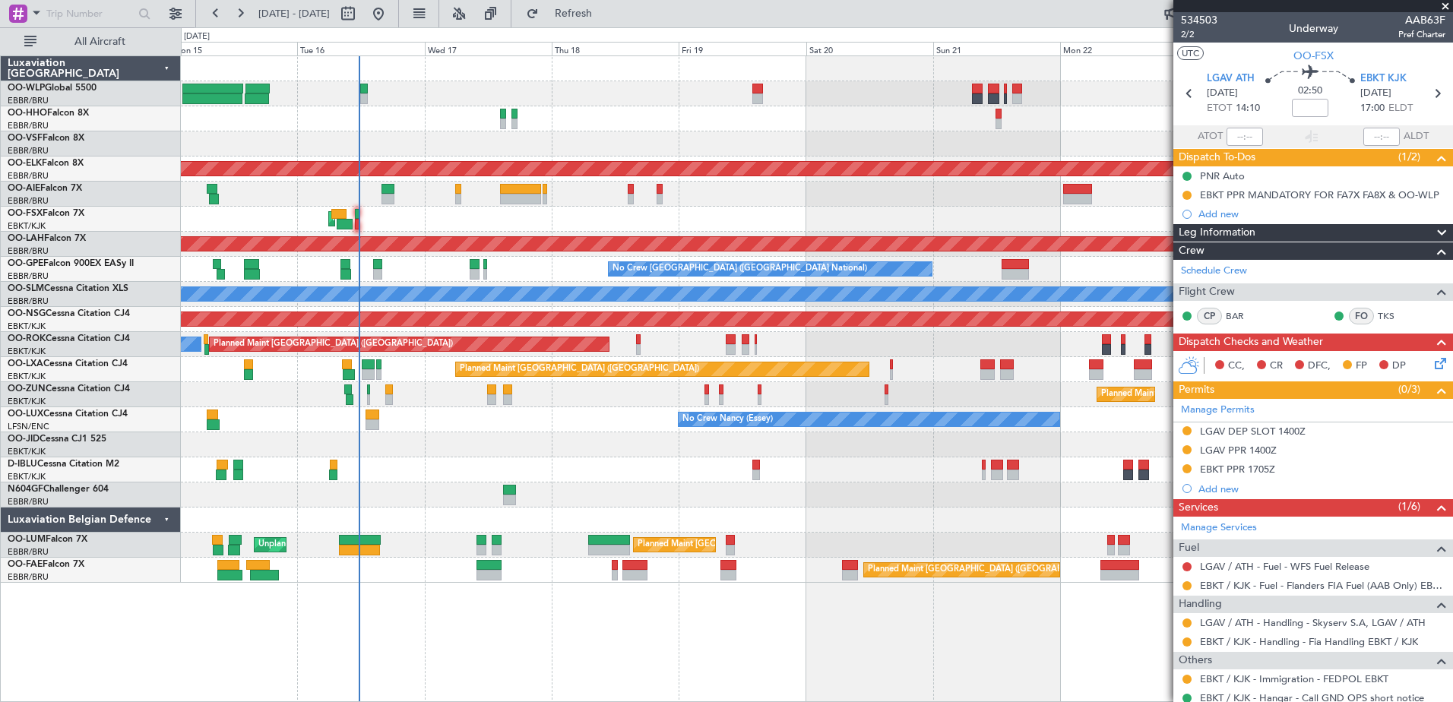
click at [1079, 212] on div "AOG Maint Kortrijk-[GEOGRAPHIC_DATA]" at bounding box center [816, 219] width 1271 height 25
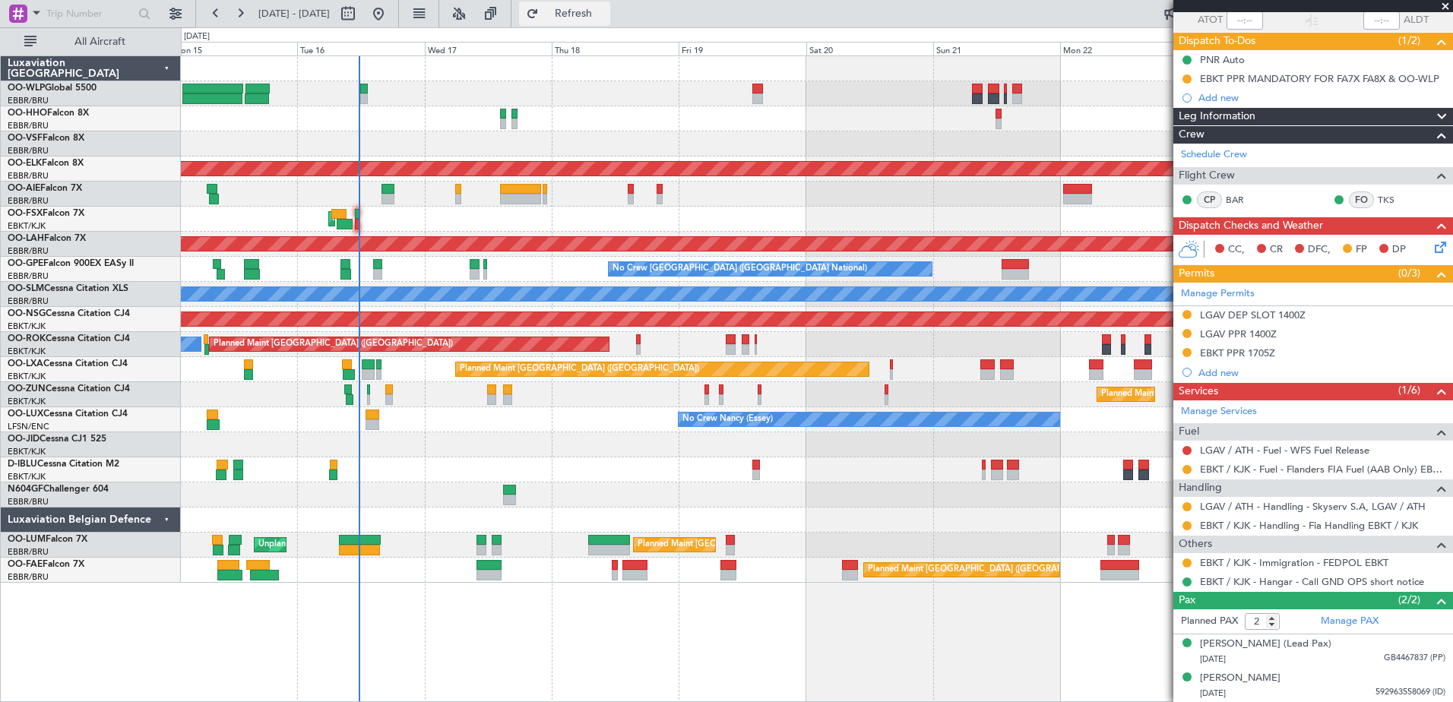
click at [606, 13] on span "Refresh" at bounding box center [574, 13] width 64 height 11
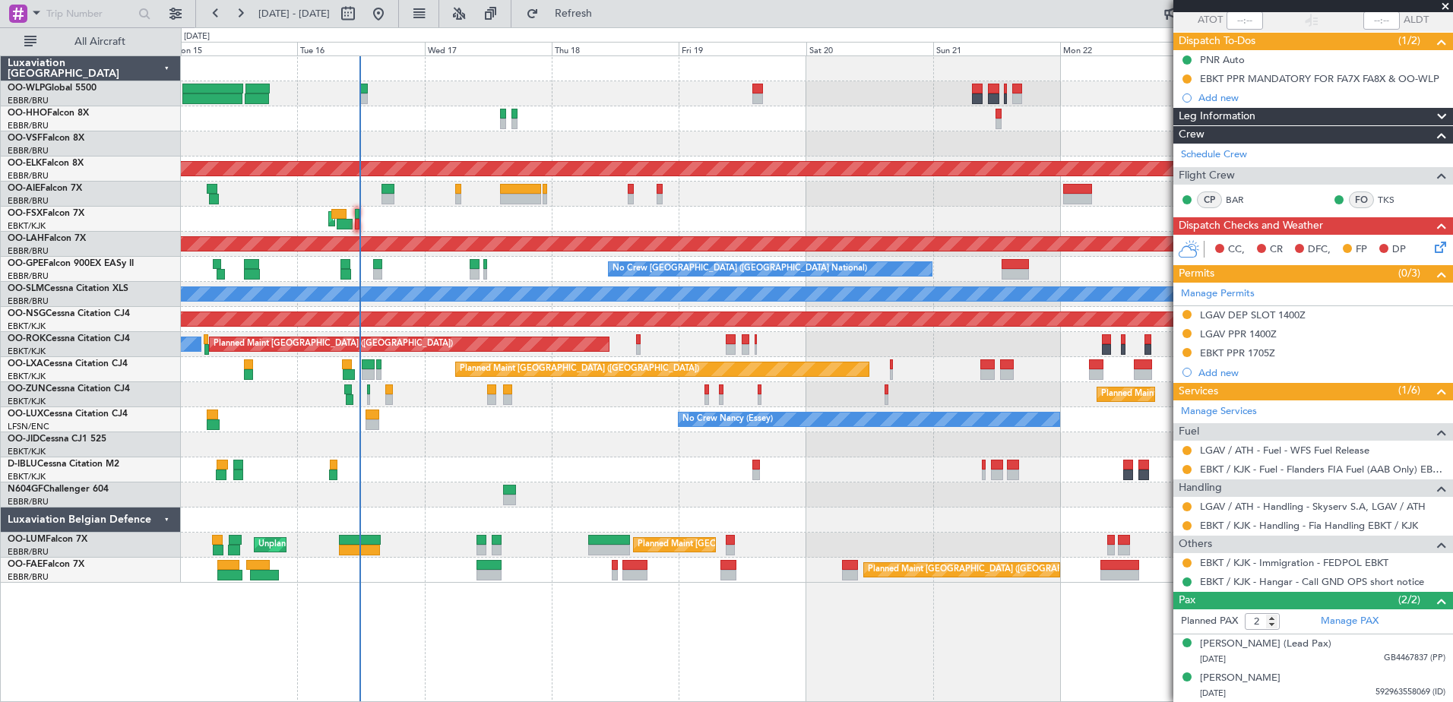
scroll to position [0, 0]
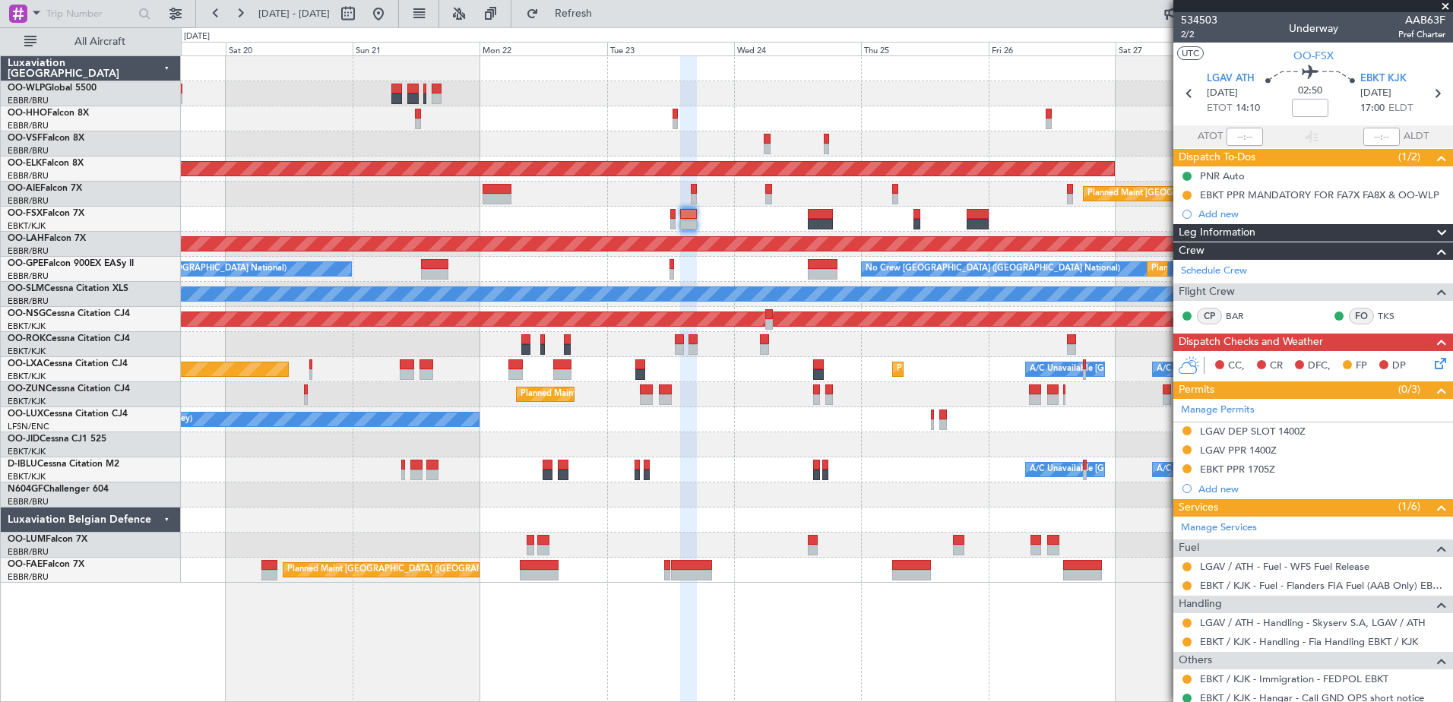
click at [434, 217] on div at bounding box center [816, 219] width 1271 height 25
click at [1186, 586] on button at bounding box center [1187, 585] width 9 height 9
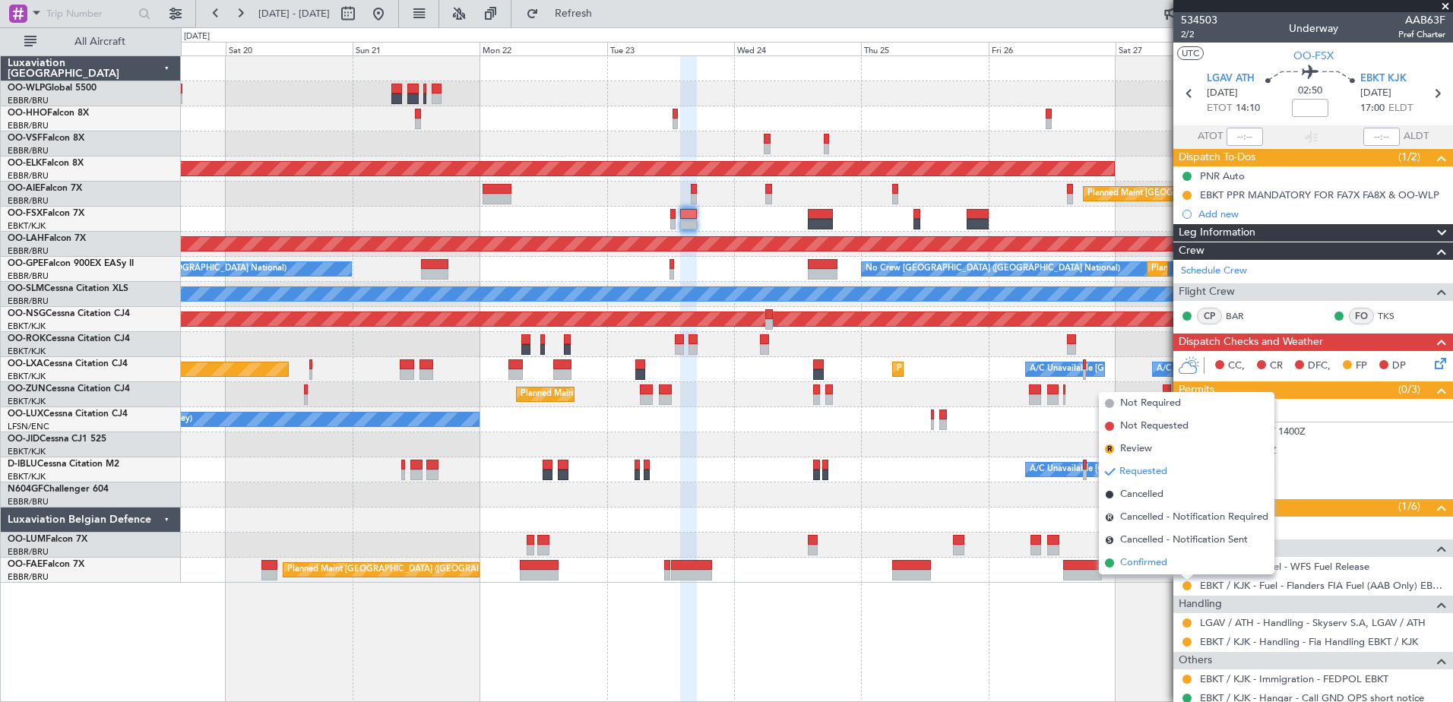
click at [1161, 568] on span "Confirmed" at bounding box center [1143, 563] width 47 height 15
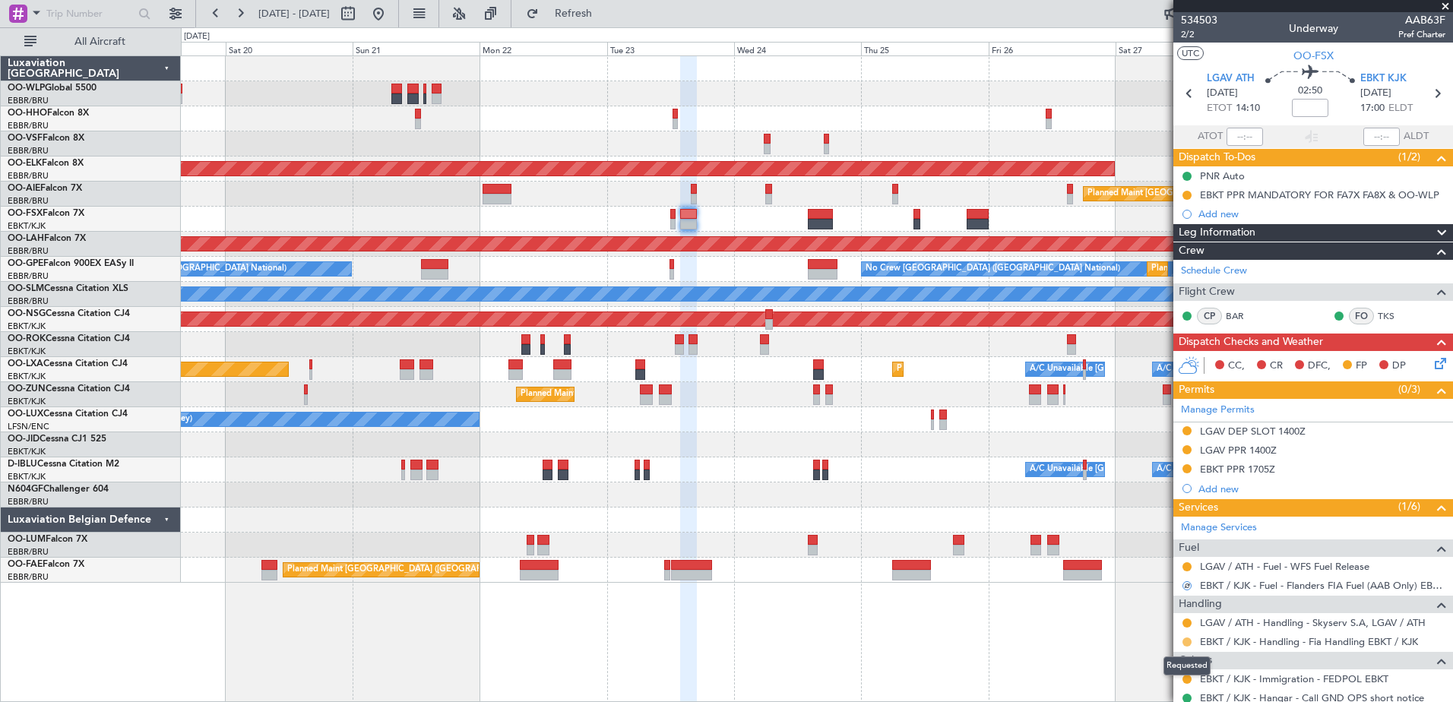
click at [1186, 640] on button at bounding box center [1187, 642] width 9 height 9
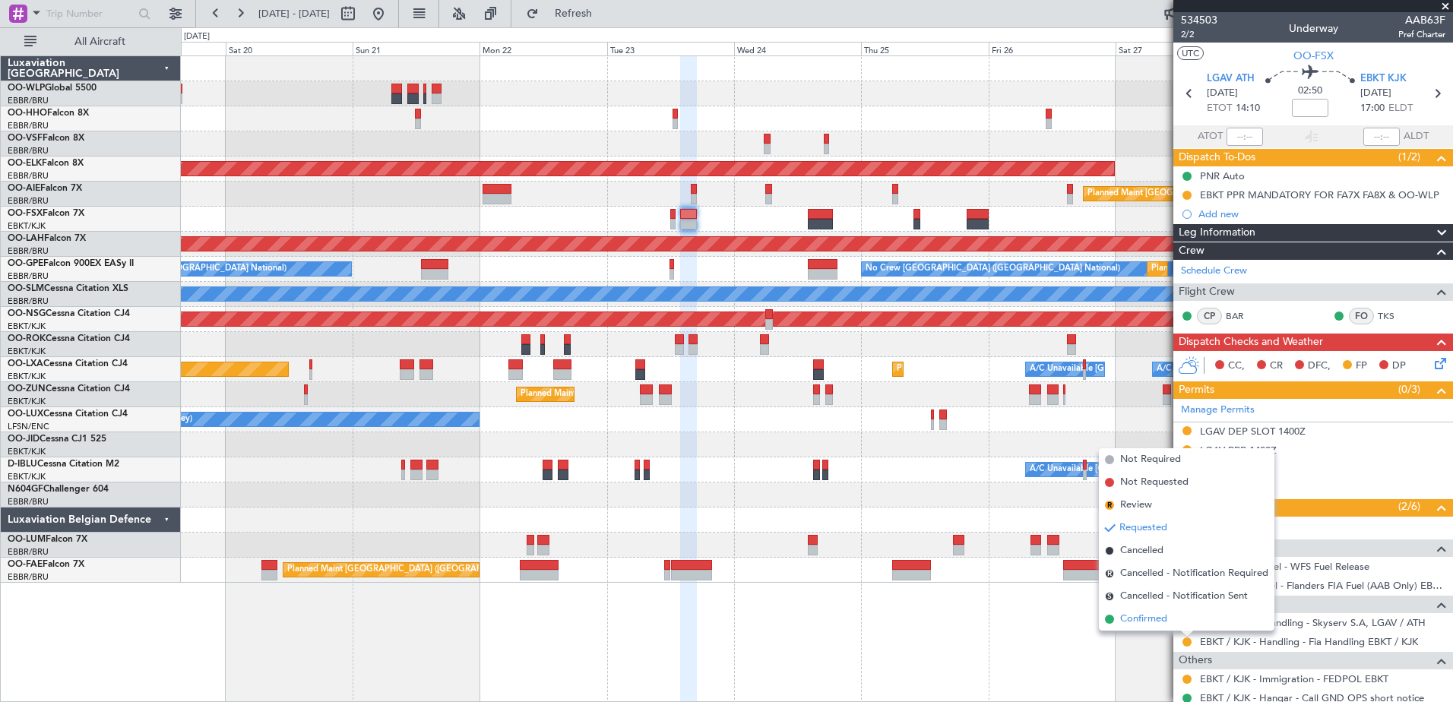
click at [1151, 625] on span "Confirmed" at bounding box center [1143, 619] width 47 height 15
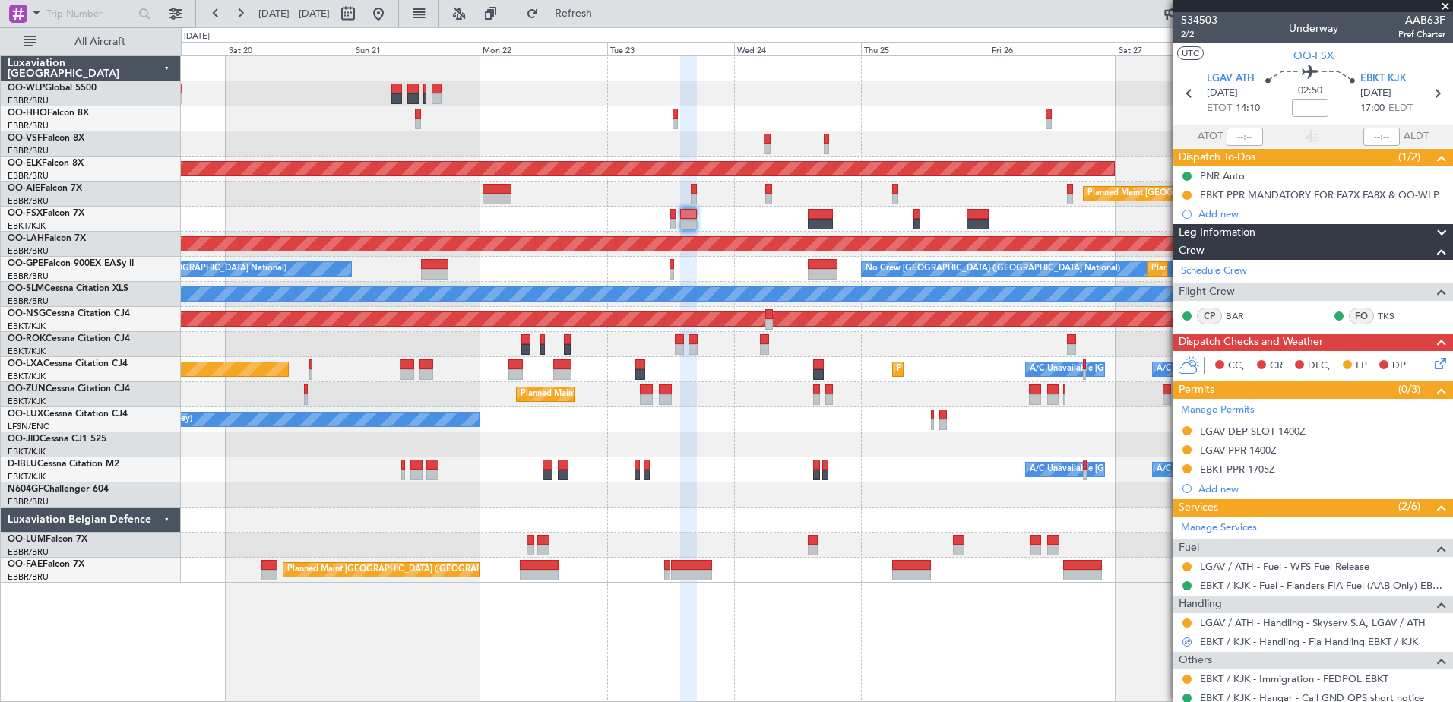
scroll to position [116, 0]
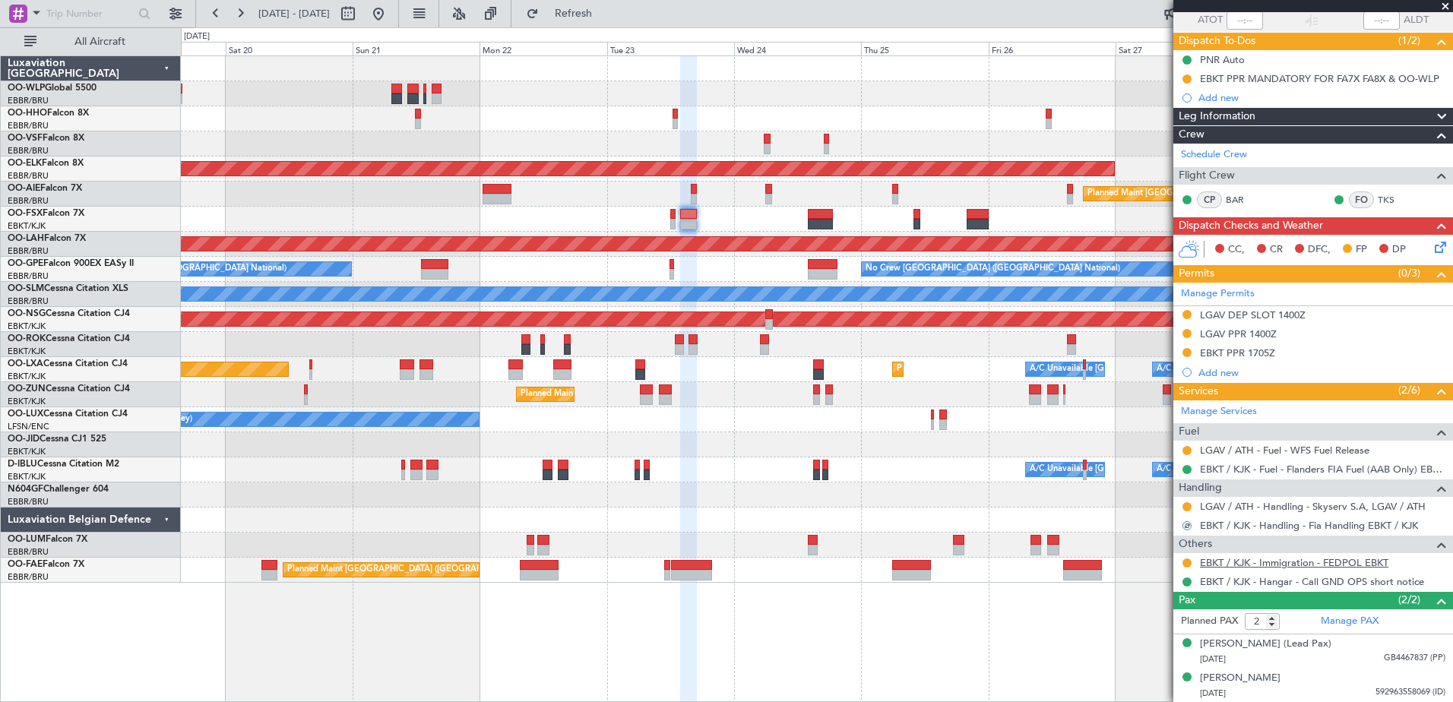
click at [1240, 563] on link "EBKT / KJK - Immigration - FEDPOL EBKT" at bounding box center [1294, 562] width 188 height 13
click at [1189, 567] on mat-tooltip-component "Requested" at bounding box center [1187, 587] width 68 height 40
click at [1189, 563] on button at bounding box center [1187, 563] width 9 height 9
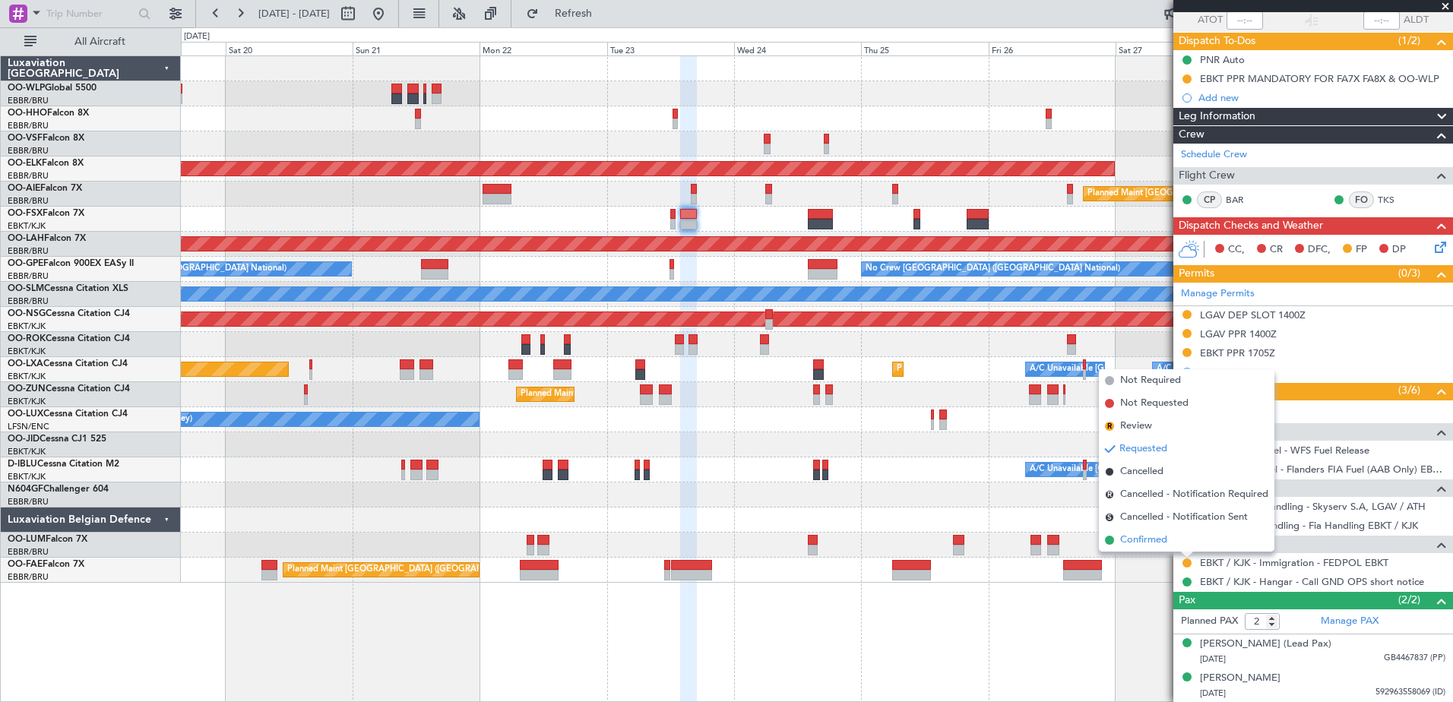
click at [1126, 540] on span "Confirmed" at bounding box center [1143, 540] width 47 height 15
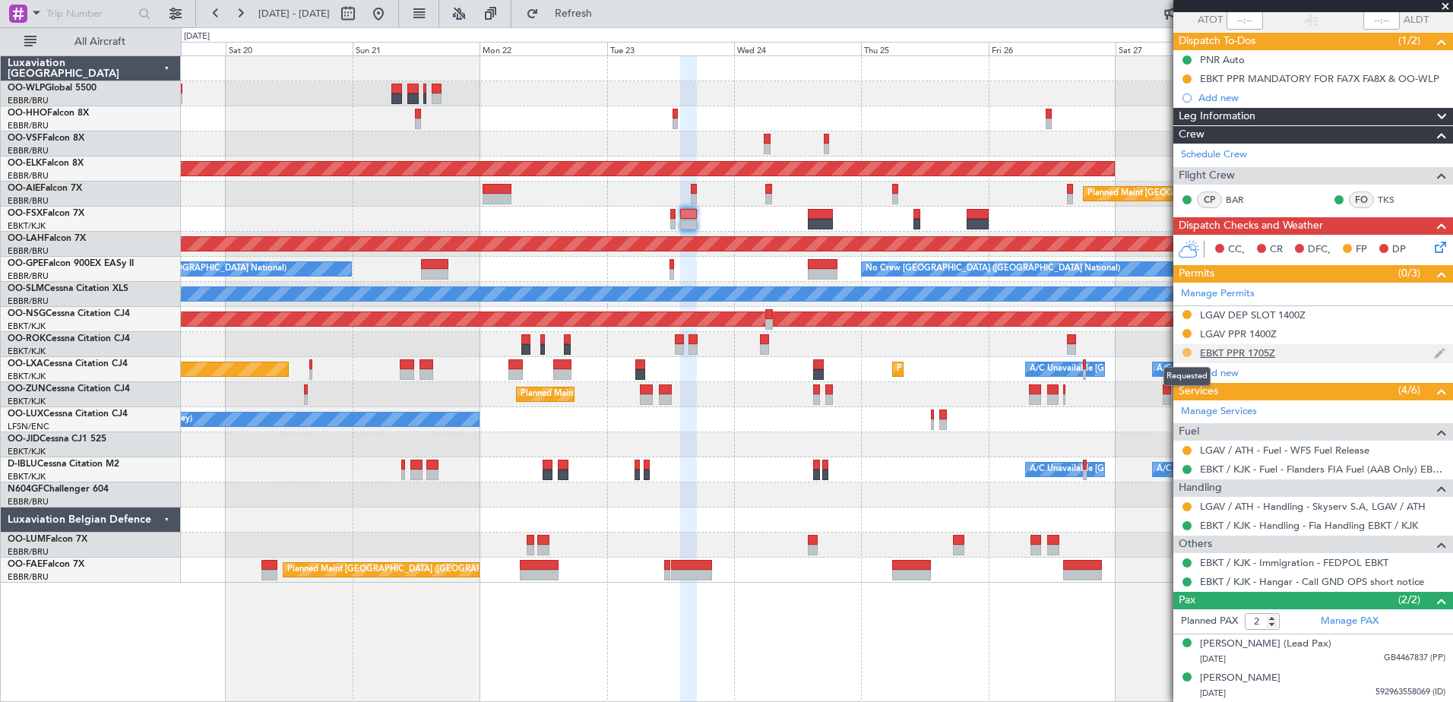
click at [1184, 350] on button at bounding box center [1187, 352] width 9 height 9
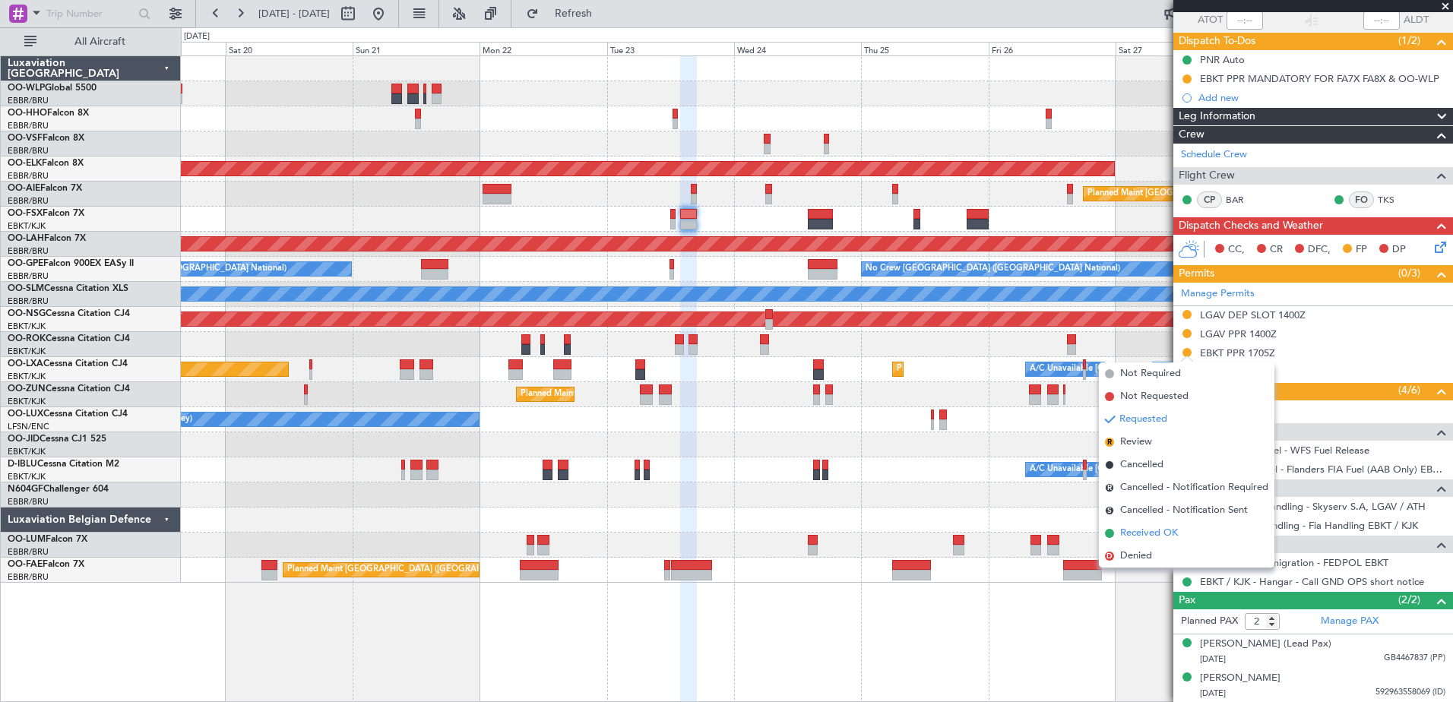
click at [1112, 533] on span at bounding box center [1109, 533] width 9 height 9
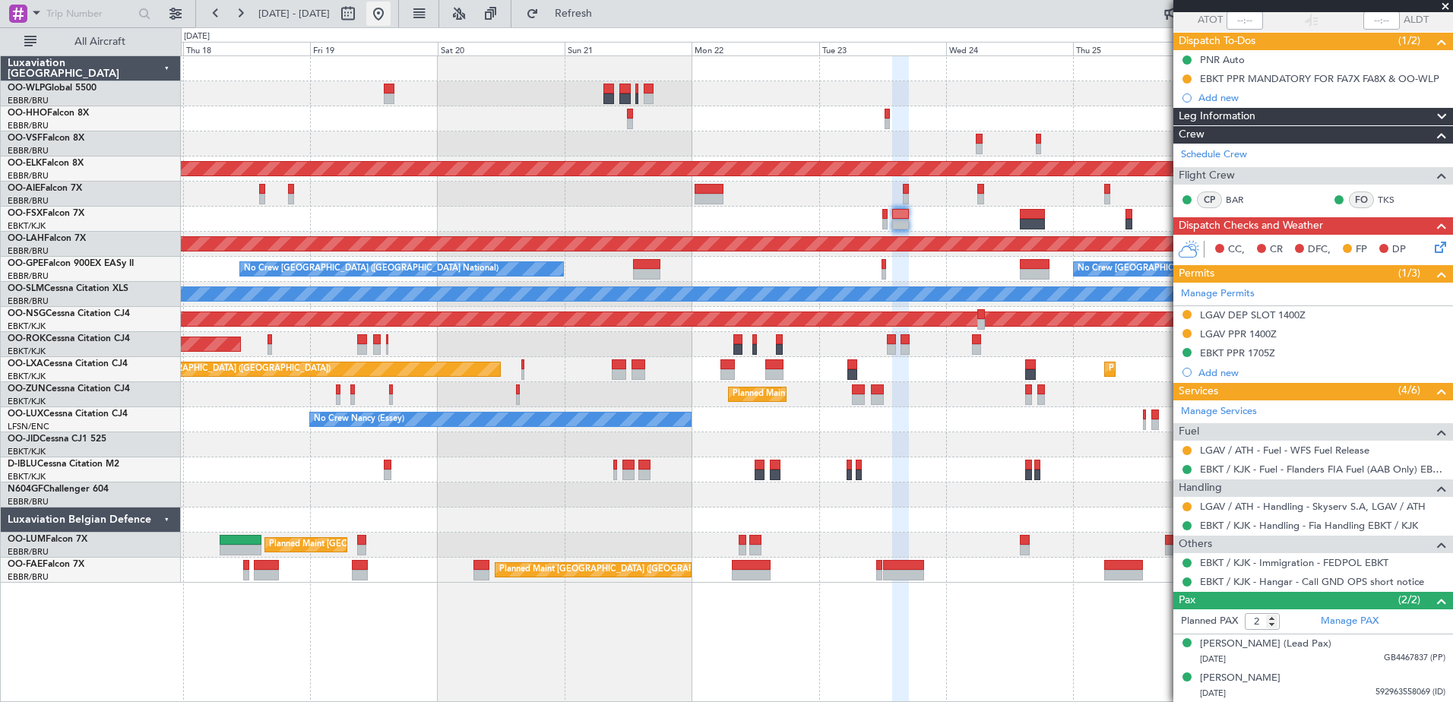
click at [391, 15] on button at bounding box center [378, 14] width 24 height 24
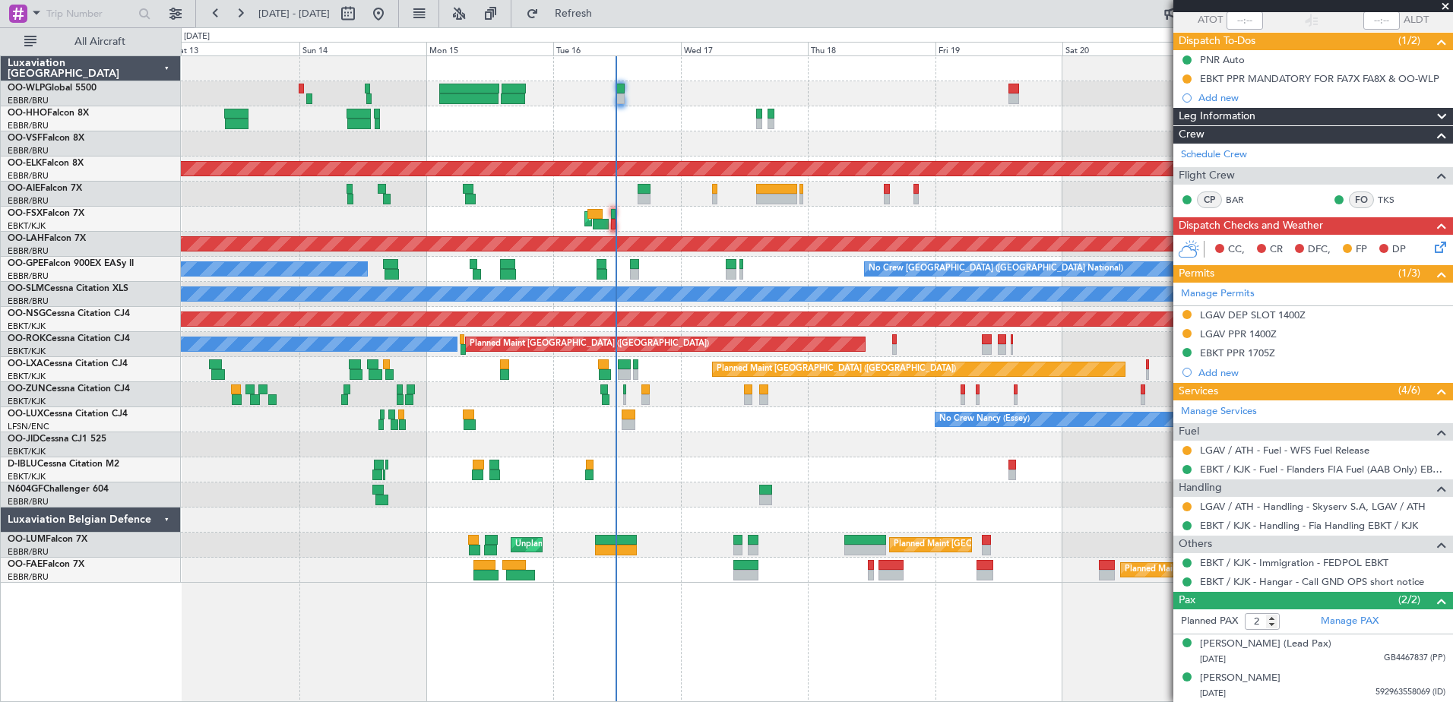
click at [627, 227] on div "AOG Maint Kortrijk-[GEOGRAPHIC_DATA]" at bounding box center [816, 219] width 1271 height 25
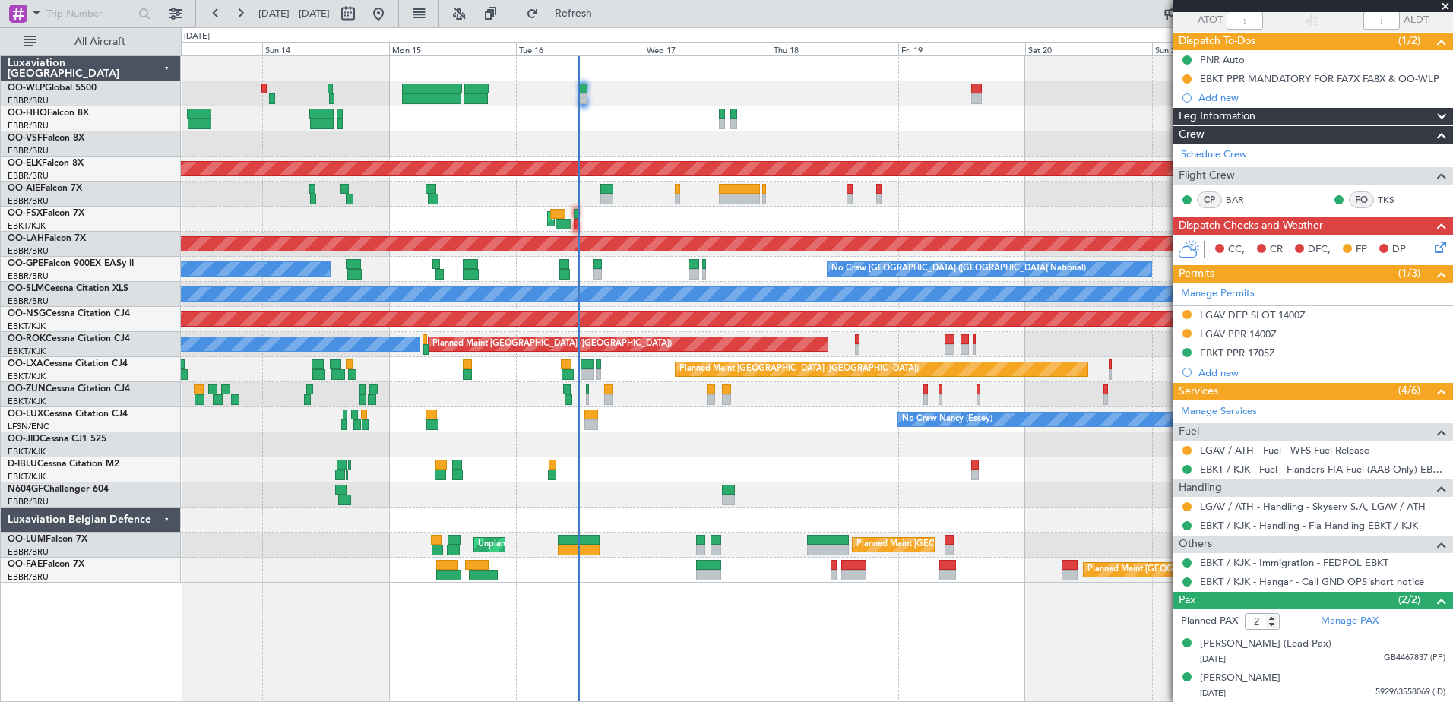
click at [660, 226] on div "AOG Maint Kortrijk-[GEOGRAPHIC_DATA]" at bounding box center [816, 219] width 1271 height 25
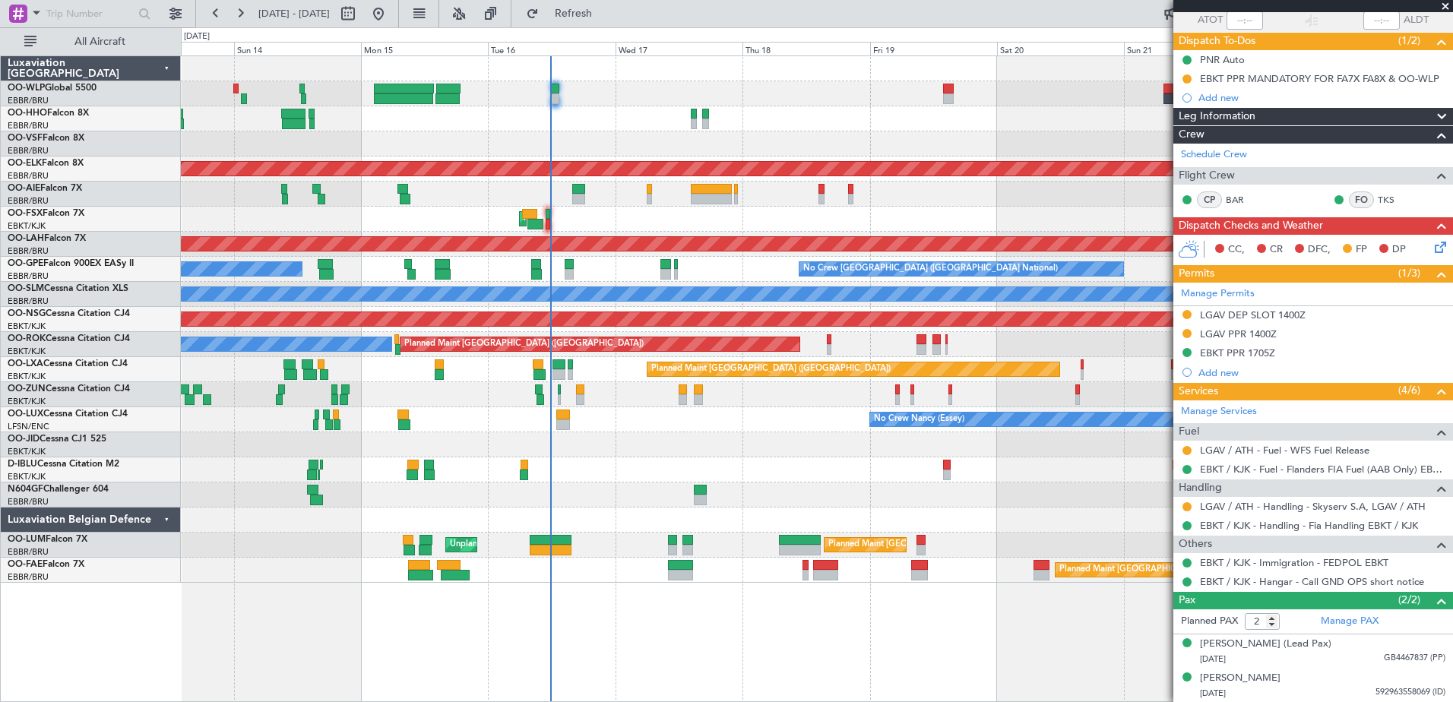
click at [627, 271] on div "Planned Maint [GEOGRAPHIC_DATA] ([GEOGRAPHIC_DATA] National) No Crew [GEOGRAPHI…" at bounding box center [816, 269] width 1271 height 25
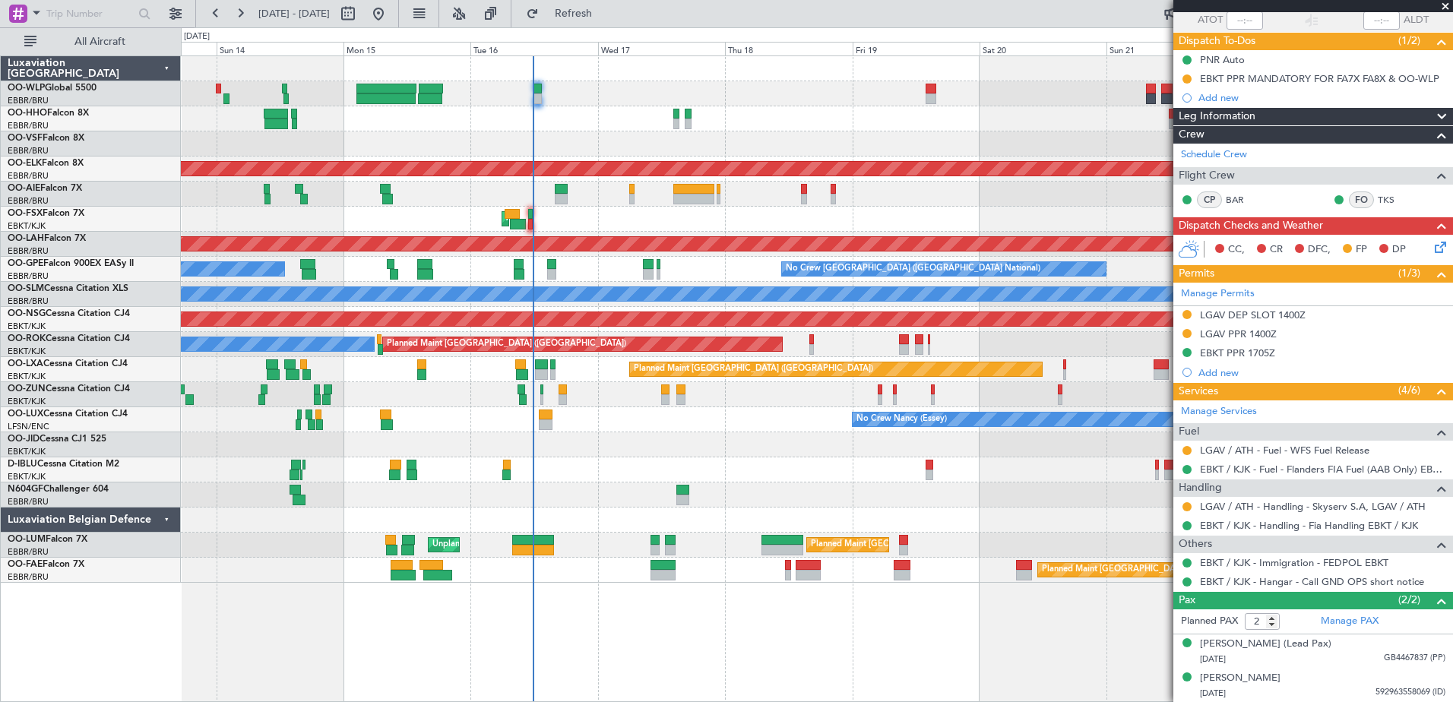
click at [594, 433] on div at bounding box center [816, 444] width 1271 height 25
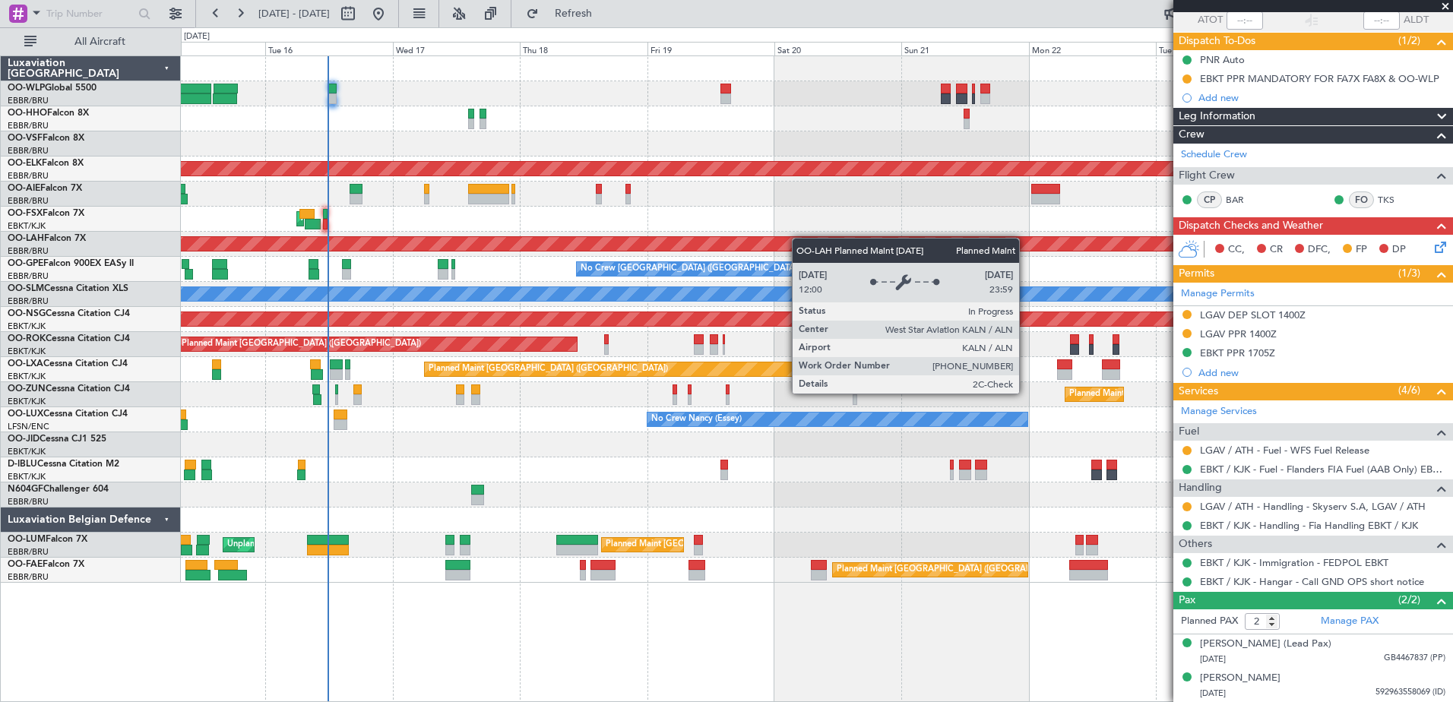
click at [793, 239] on div "Planned Maint Kortrijk-[GEOGRAPHIC_DATA] Planned Maint [GEOGRAPHIC_DATA] ([GEOG…" at bounding box center [816, 319] width 1271 height 527
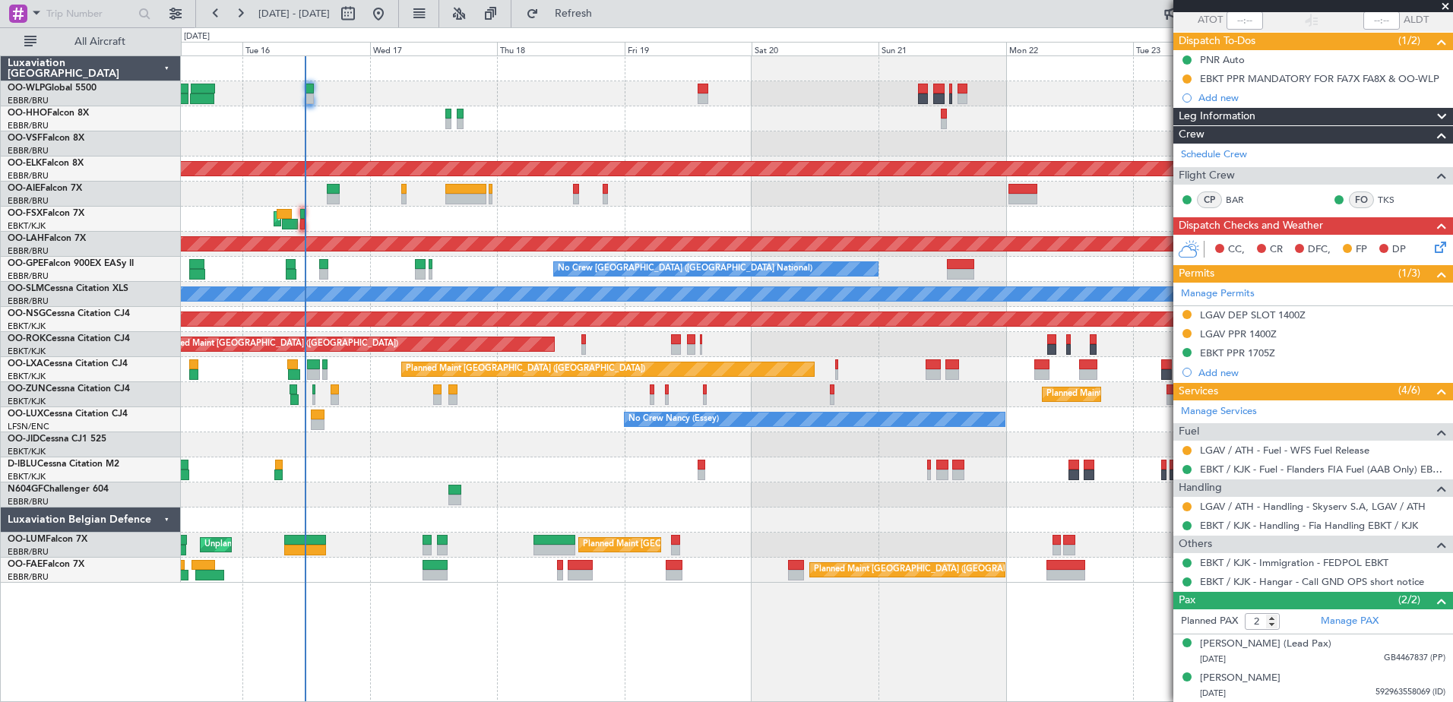
click at [551, 461] on div "Planned Maint Kortrijk-[GEOGRAPHIC_DATA] Planned Maint [GEOGRAPHIC_DATA] ([GEOG…" at bounding box center [816, 319] width 1271 height 527
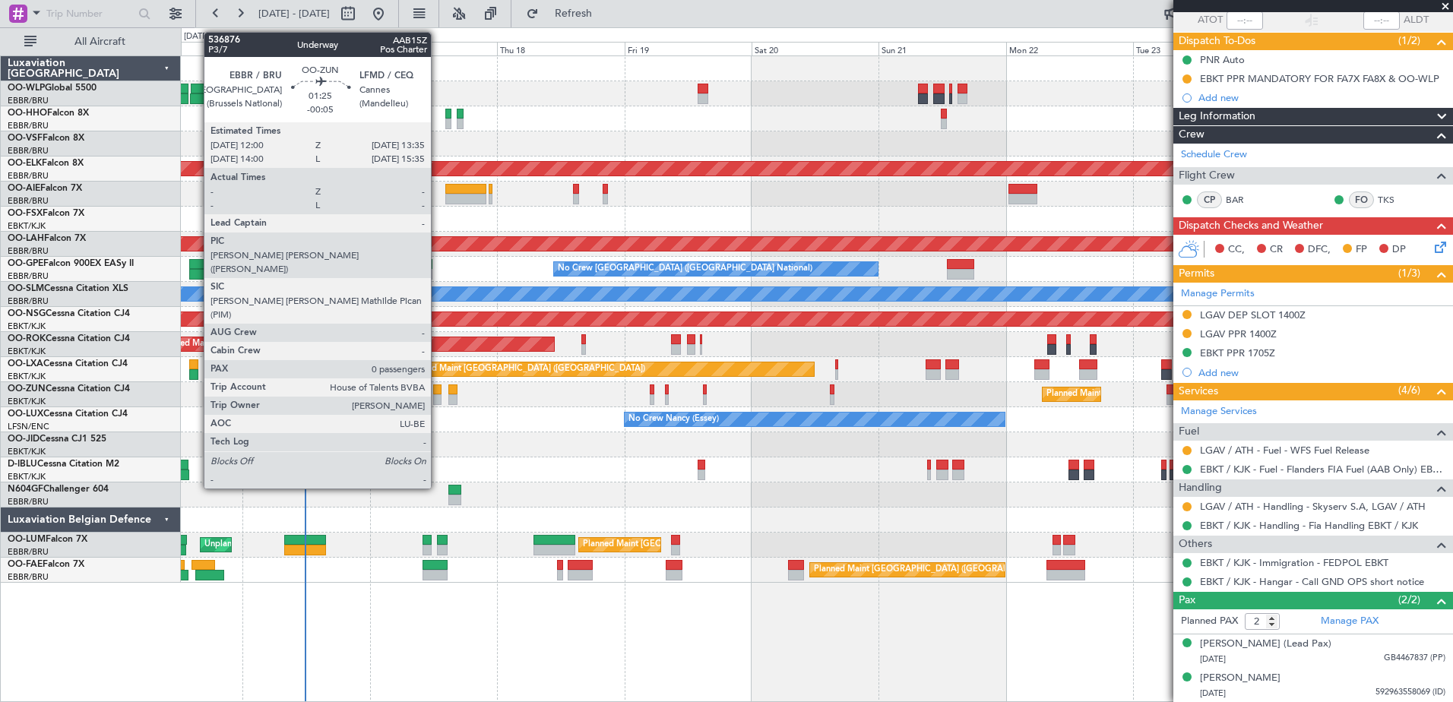
click at [438, 398] on div at bounding box center [437, 399] width 9 height 11
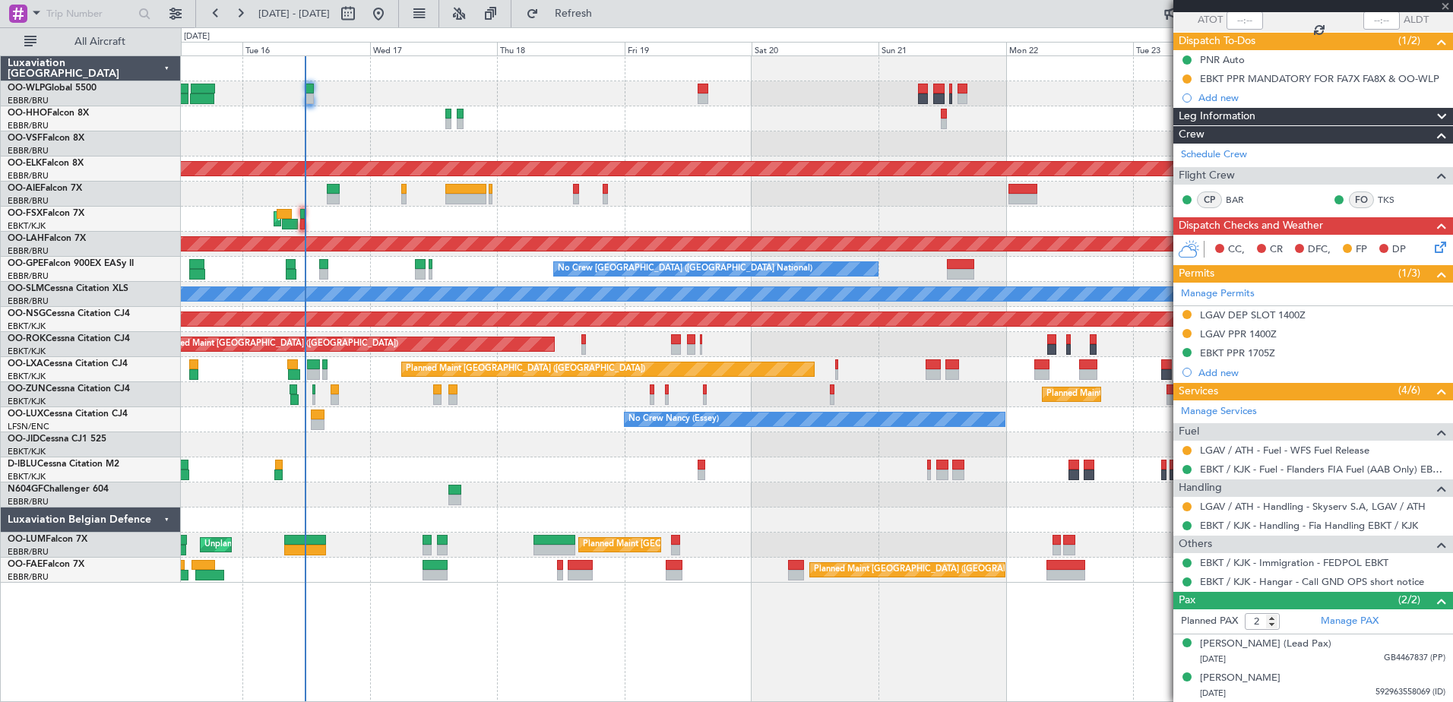
type input "-00:05"
type input "0"
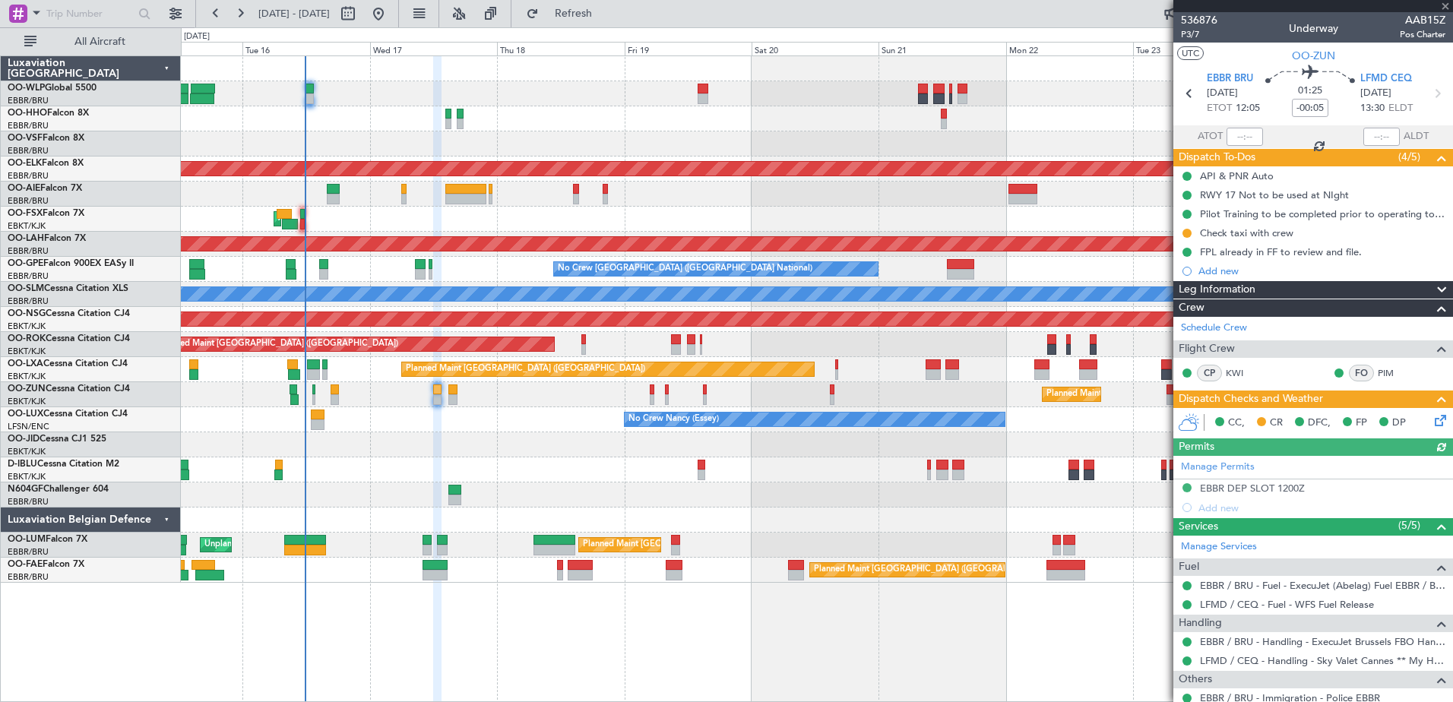
scroll to position [67, 0]
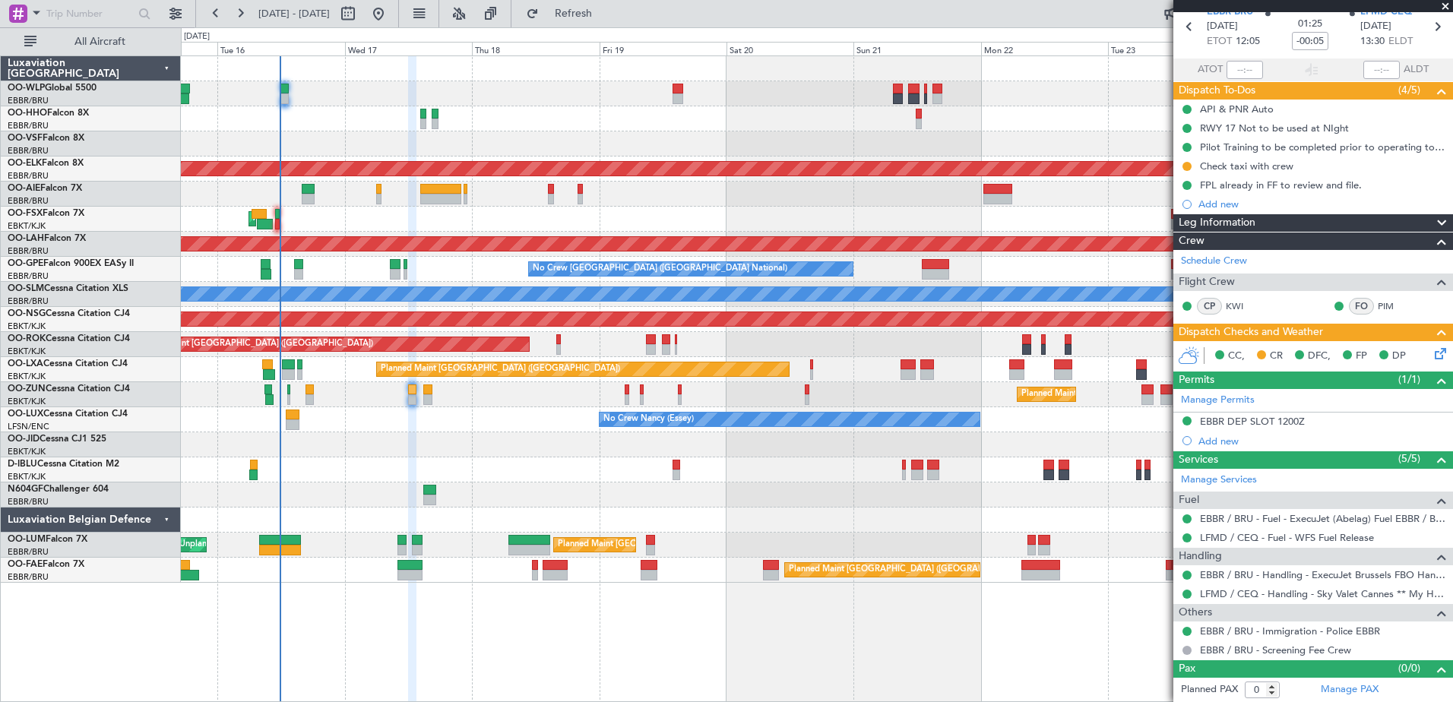
click at [446, 268] on div "No Crew [GEOGRAPHIC_DATA] ([GEOGRAPHIC_DATA] National) No Crew [GEOGRAPHIC_DATA…" at bounding box center [816, 269] width 1271 height 25
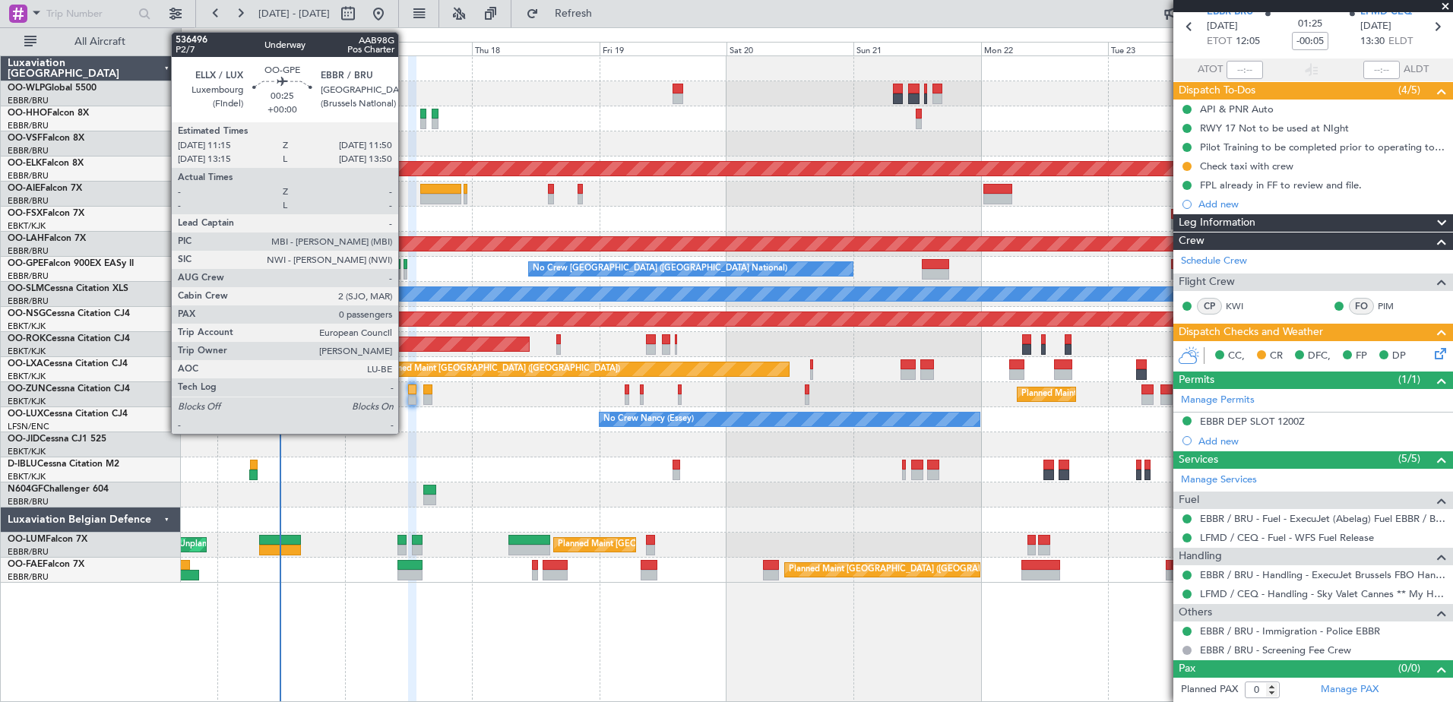
click at [405, 271] on div at bounding box center [406, 274] width 4 height 11
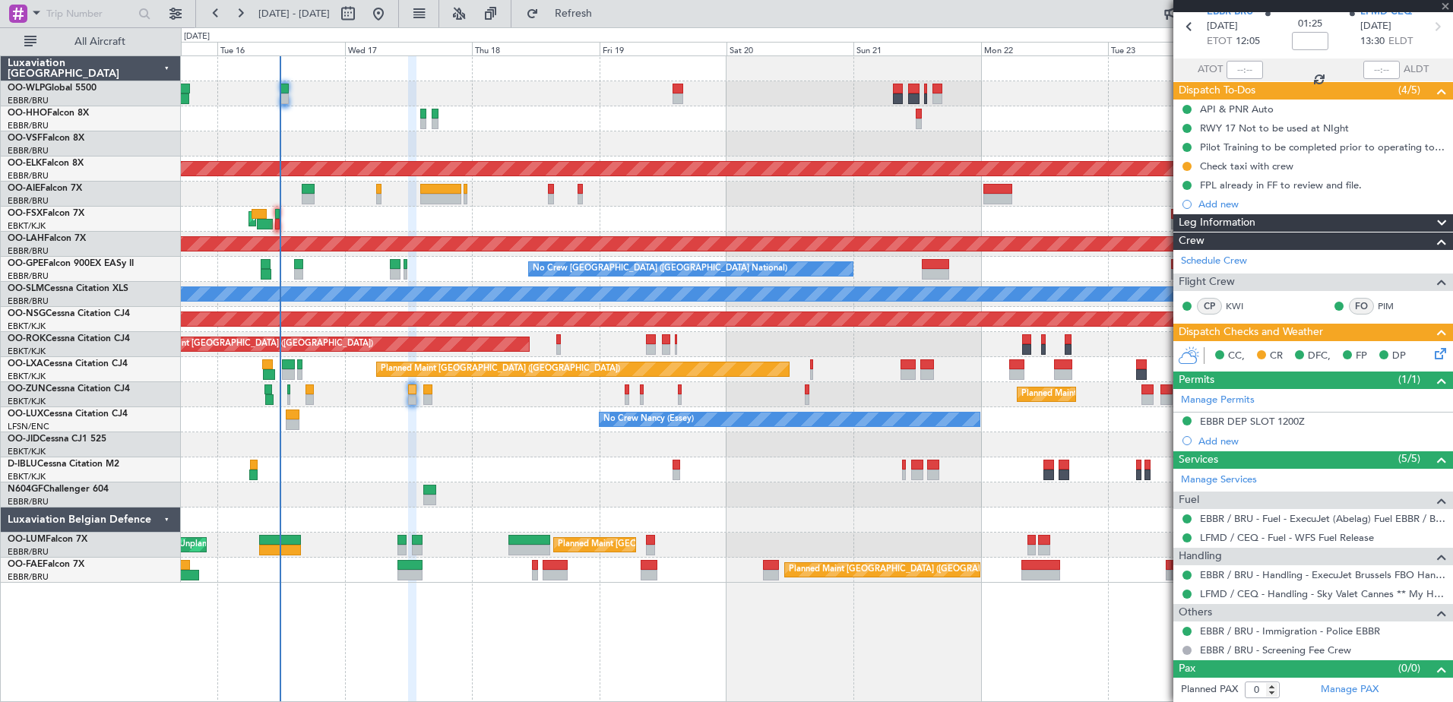
scroll to position [0, 0]
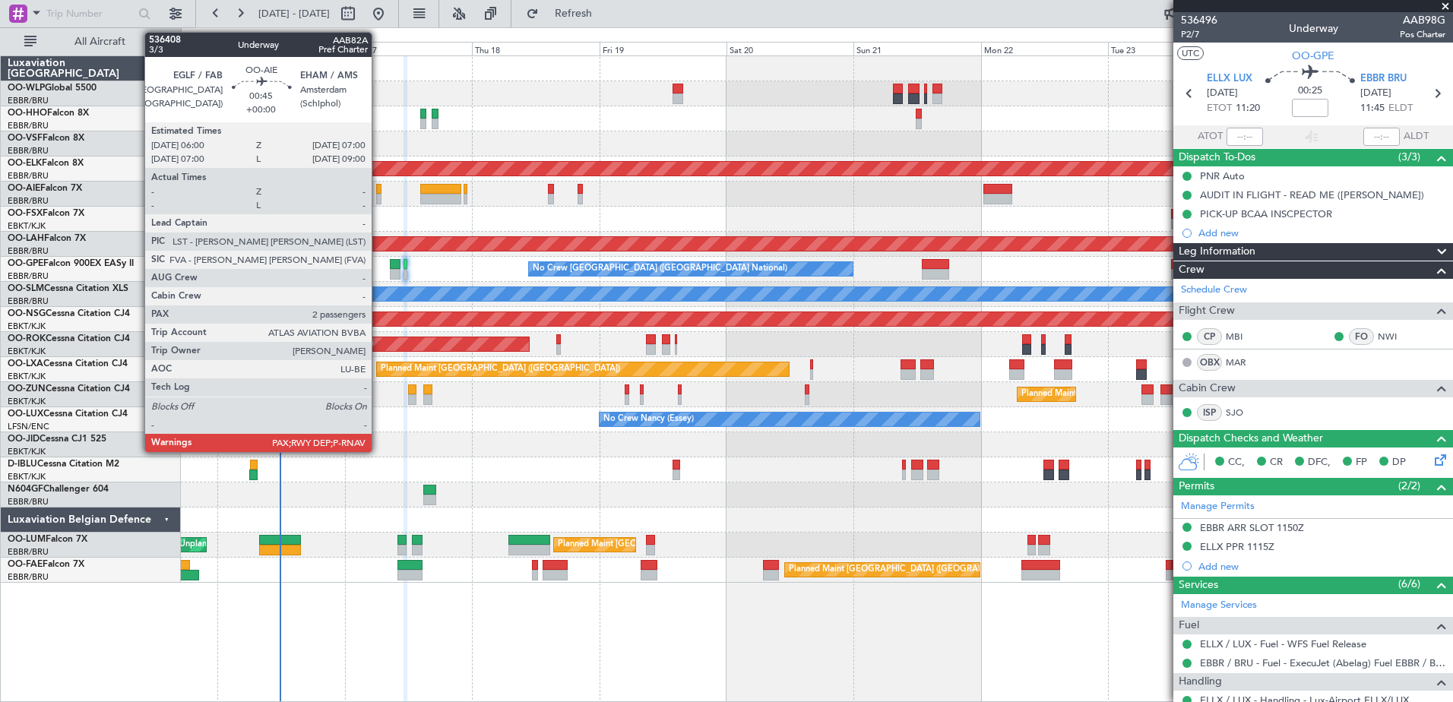
click at [378, 195] on div at bounding box center [378, 199] width 5 height 11
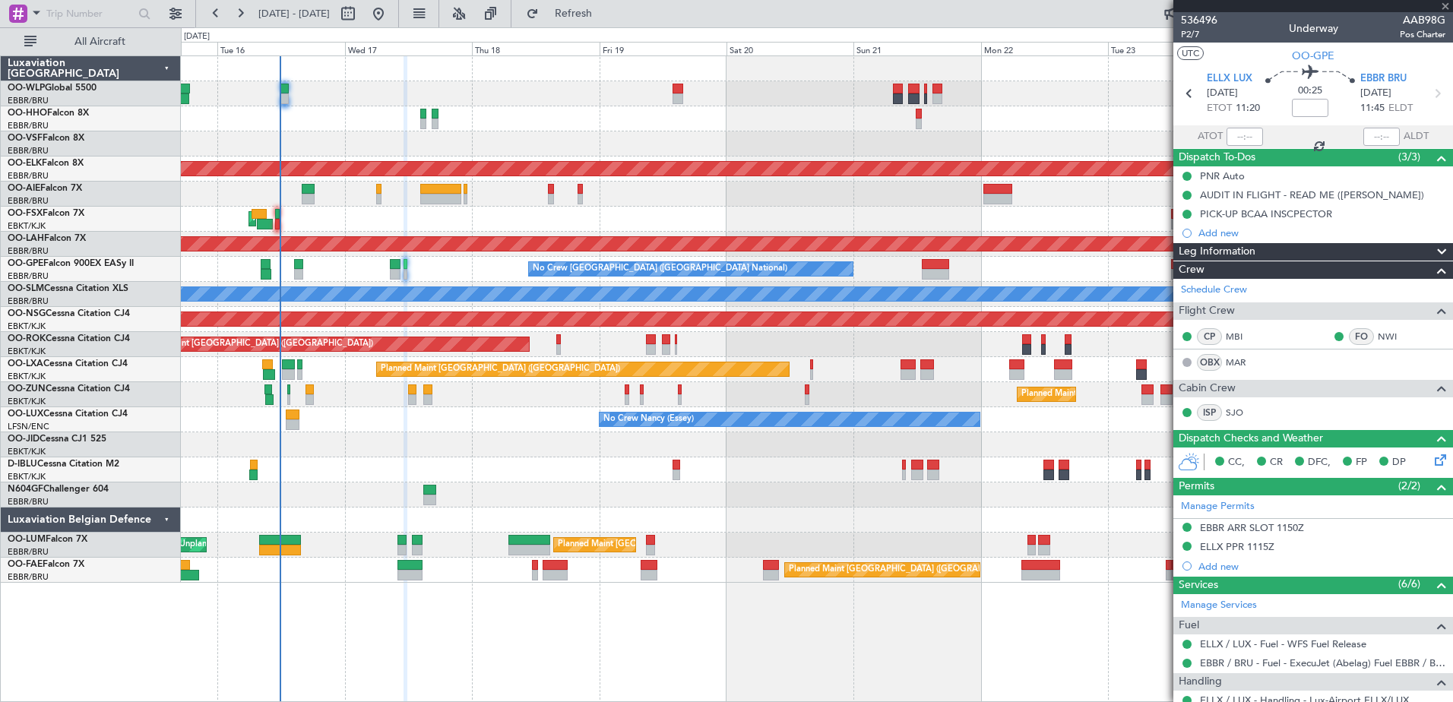
type input "2"
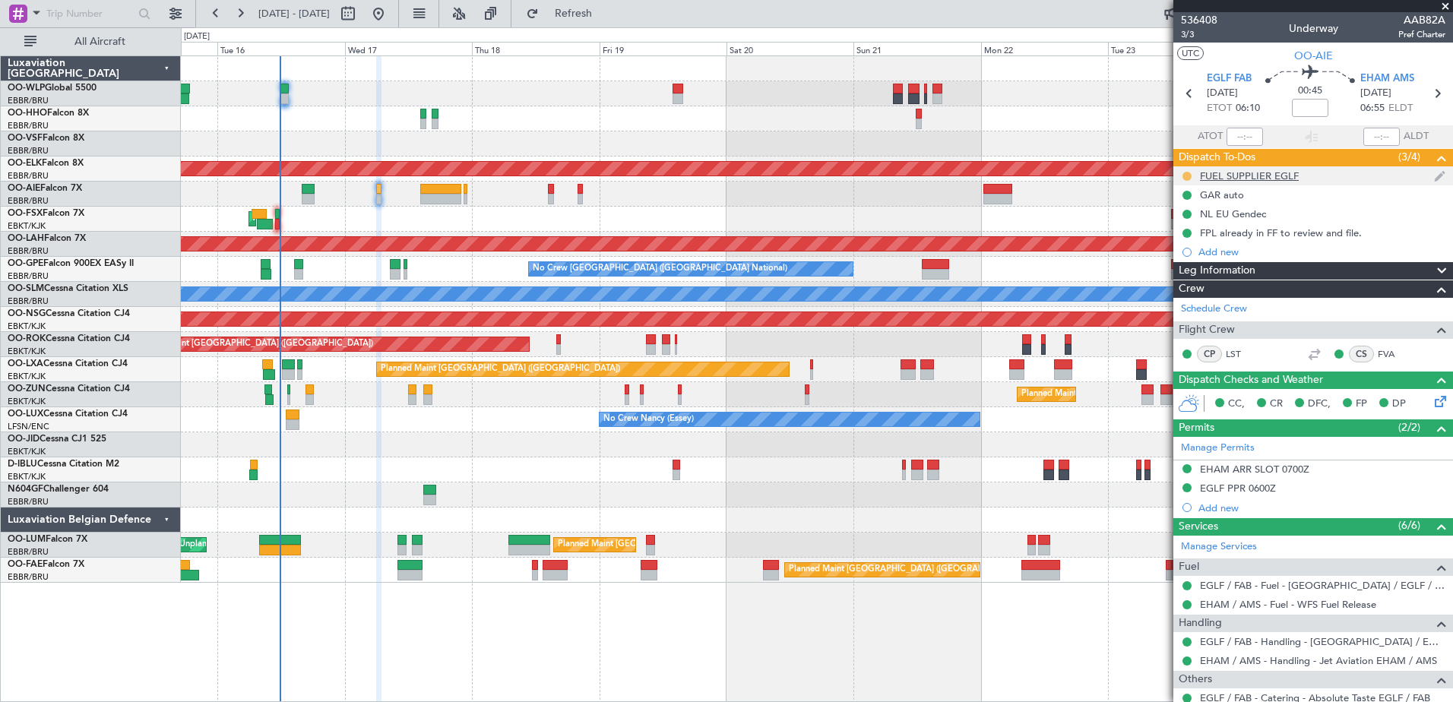
click at [1189, 177] on button at bounding box center [1187, 176] width 9 height 9
click at [1196, 247] on span "Completed" at bounding box center [1193, 243] width 50 height 15
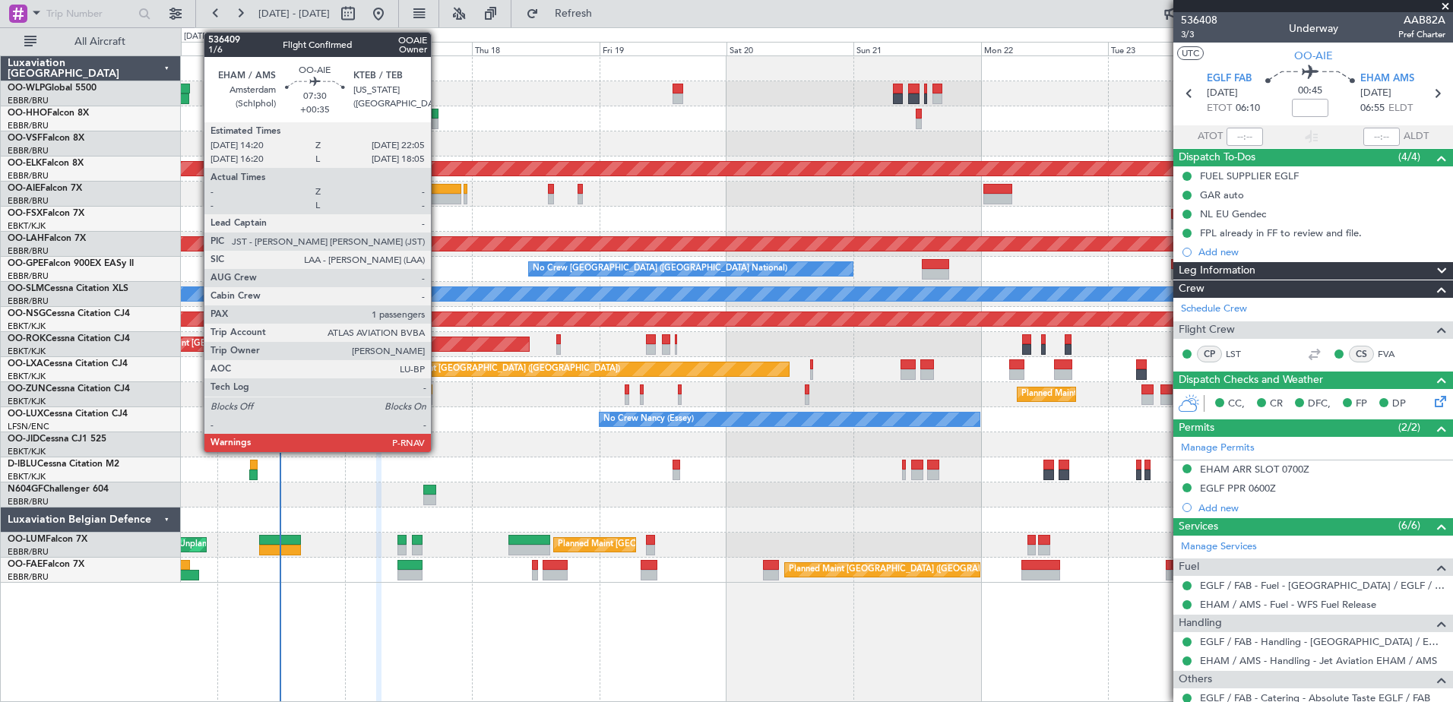
click at [438, 194] on div at bounding box center [441, 199] width 42 height 11
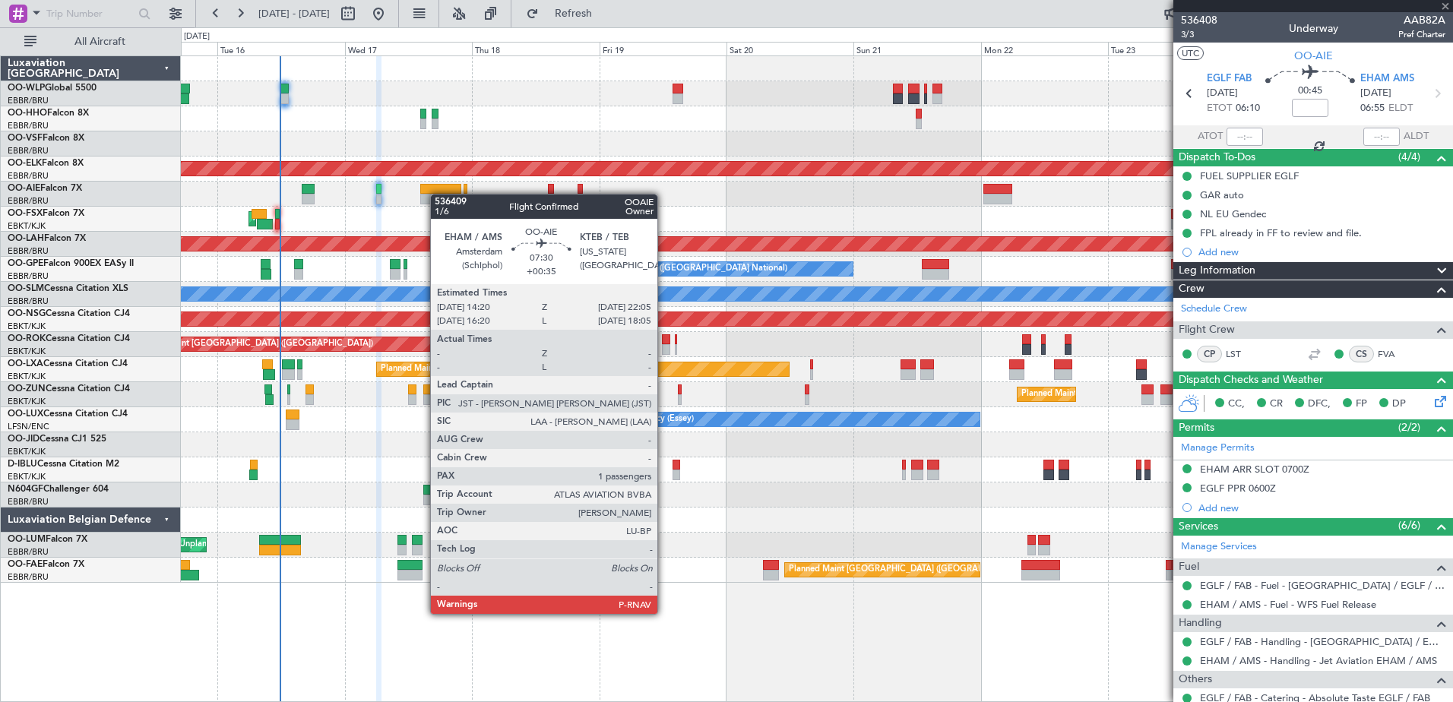
type input "+00:35"
type input "1"
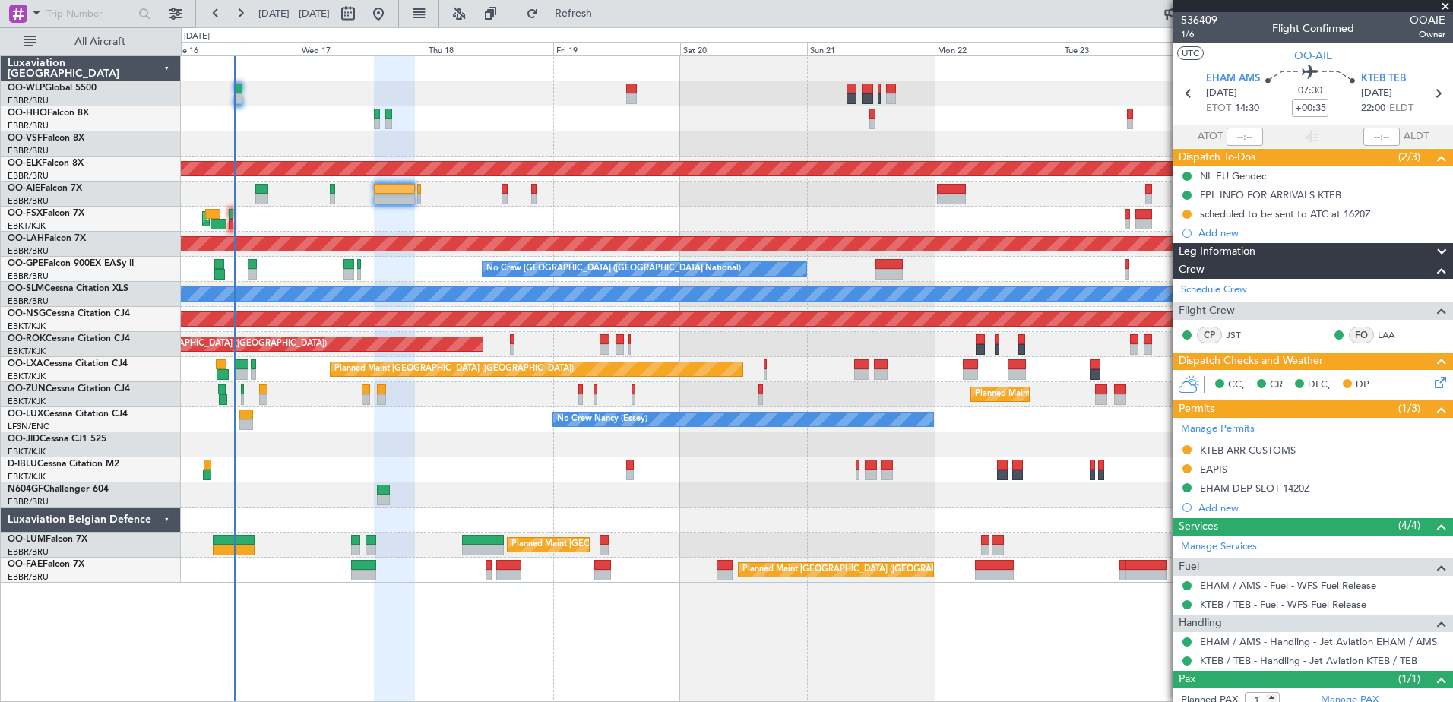
click at [391, 136] on div at bounding box center [816, 143] width 1271 height 25
